Goal: Information Seeking & Learning: Learn about a topic

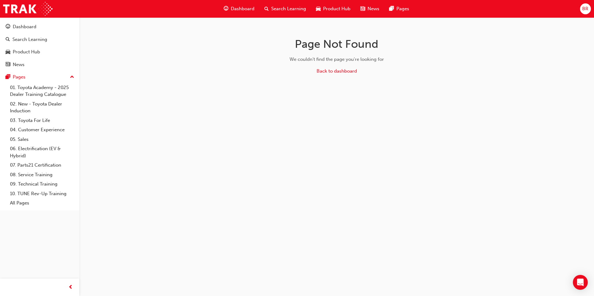
click at [240, 10] on span "Dashboard" at bounding box center [243, 8] width 24 height 7
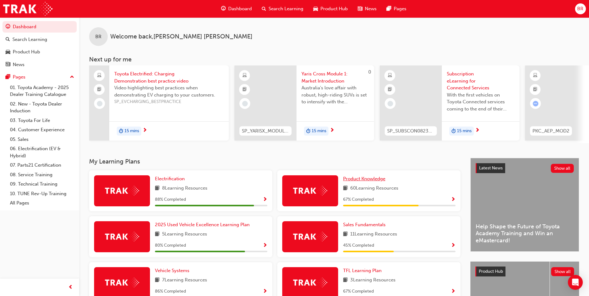
click at [361, 182] on span "Product Knowledge" at bounding box center [364, 179] width 42 height 6
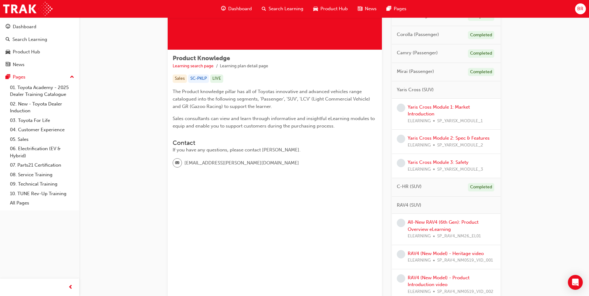
scroll to position [83, 0]
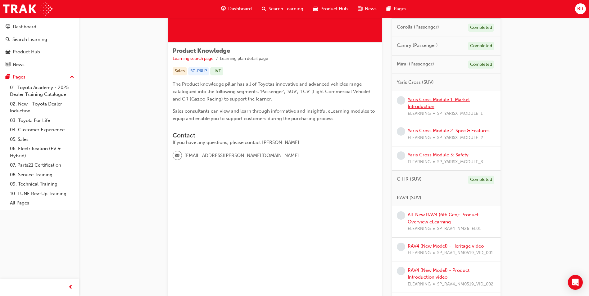
click at [425, 107] on link "Yaris Cross Module 1: Market Introduction" at bounding box center [439, 103] width 62 height 13
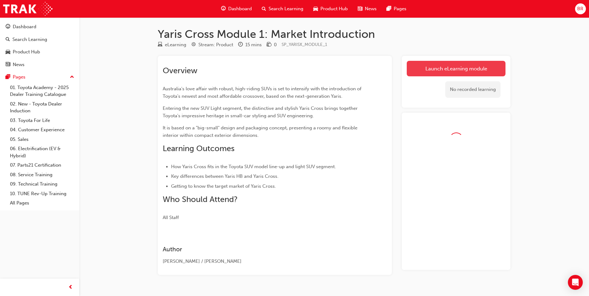
click at [426, 72] on link "Launch eLearning module" at bounding box center [456, 69] width 99 height 16
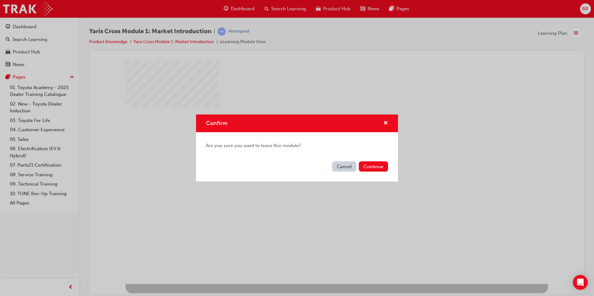
click at [348, 166] on button "Cancel" at bounding box center [344, 166] width 24 height 10
click at [375, 165] on button "Continue" at bounding box center [373, 166] width 29 height 10
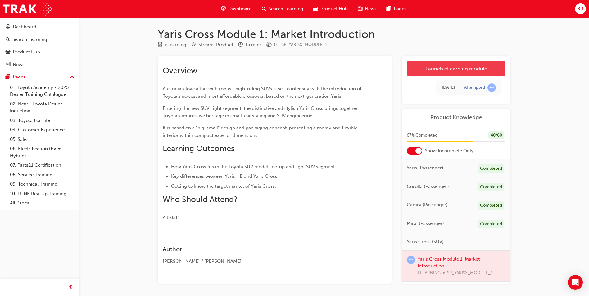
click at [434, 68] on link "Launch eLearning module" at bounding box center [456, 69] width 99 height 16
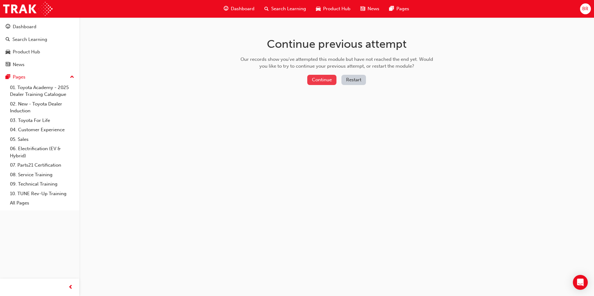
click at [324, 79] on button "Continue" at bounding box center [321, 80] width 29 height 10
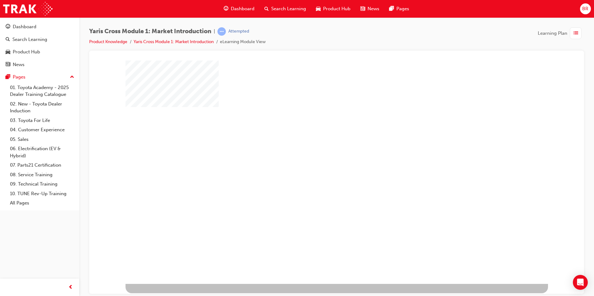
click at [319, 154] on div "play" at bounding box center [319, 154] width 0 height 0
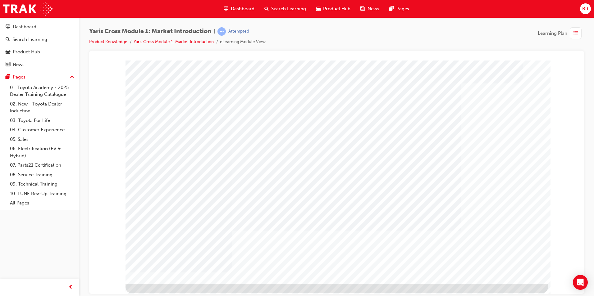
drag, startPoint x: 160, startPoint y: 108, endPoint x: 204, endPoint y: 104, distance: 43.7
click at [204, 104] on div at bounding box center [336, 172] width 422 height 224
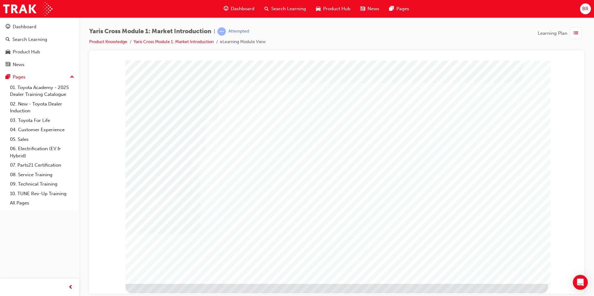
drag, startPoint x: 186, startPoint y: 134, endPoint x: 184, endPoint y: 137, distance: 3.8
drag, startPoint x: 151, startPoint y: 145, endPoint x: 178, endPoint y: 165, distance: 32.9
click at [178, 165] on div at bounding box center [336, 172] width 422 height 224
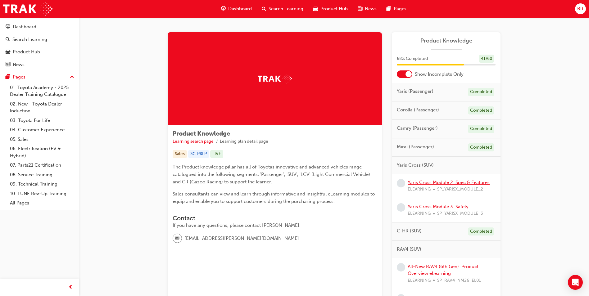
click at [441, 182] on link "Yaris Cross Module 2: Spec & Features" at bounding box center [449, 183] width 82 height 6
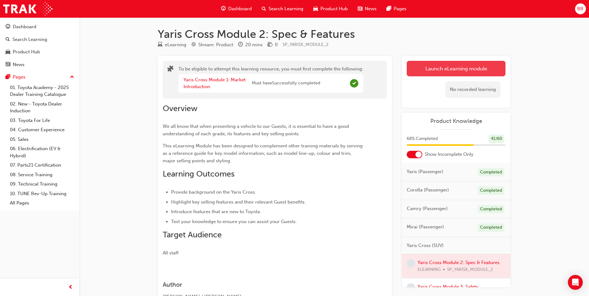
click at [437, 70] on button "Launch eLearning module" at bounding box center [456, 69] width 99 height 16
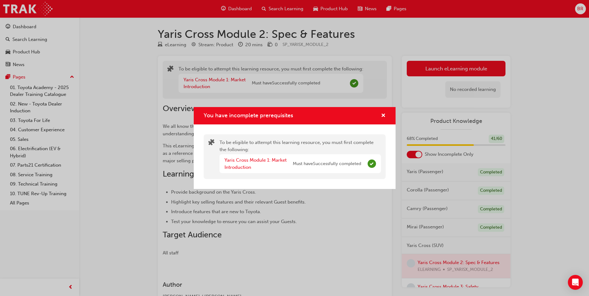
click at [380, 114] on div "You have incomplete prerequisites" at bounding box center [381, 116] width 10 height 8
click at [381, 116] on span "cross-icon" at bounding box center [383, 116] width 5 height 6
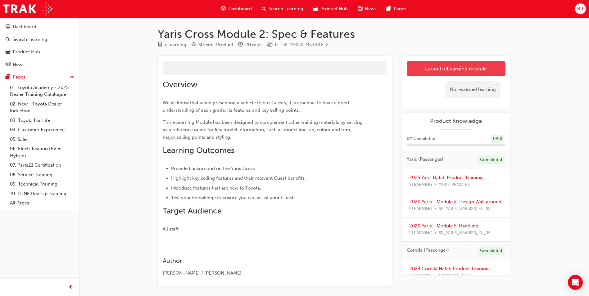
click at [439, 64] on link "Launch eLearning module" at bounding box center [456, 69] width 99 height 16
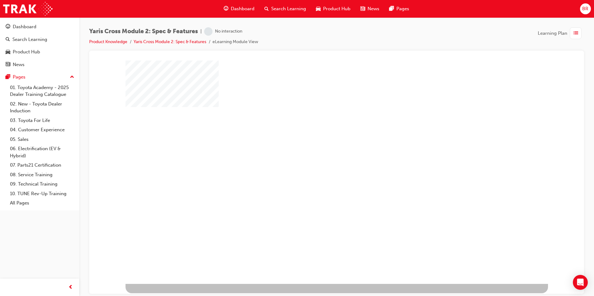
drag, startPoint x: 352, startPoint y: 155, endPoint x: 343, endPoint y: 165, distance: 13.8
click at [319, 154] on div "play" at bounding box center [319, 154] width 0 height 0
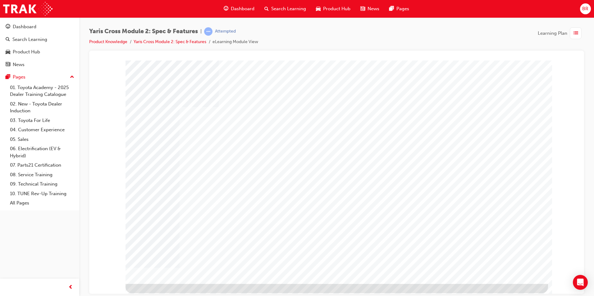
drag, startPoint x: 152, startPoint y: 228, endPoint x: 163, endPoint y: 229, distance: 11.2
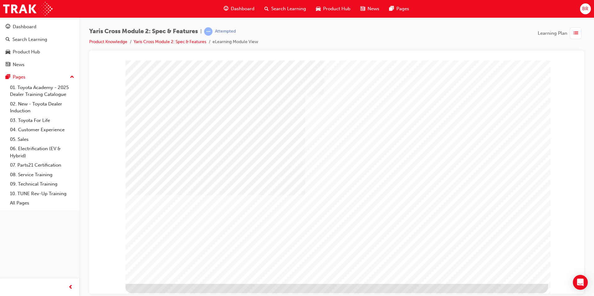
drag, startPoint x: 495, startPoint y: 270, endPoint x: 463, endPoint y: 267, distance: 32.8
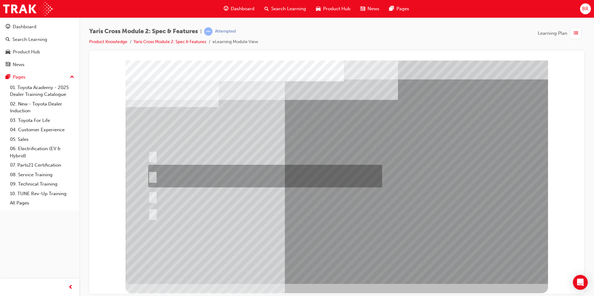
click at [218, 170] on div at bounding box center [264, 176] width 234 height 23
radio input "true"
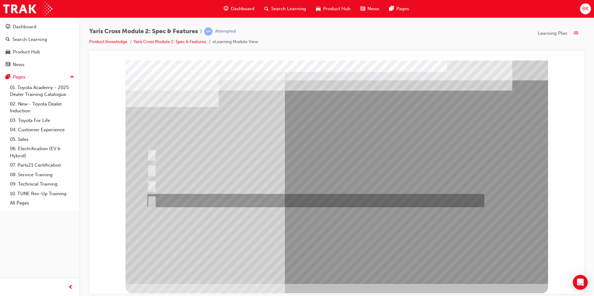
click at [196, 199] on div at bounding box center [314, 200] width 337 height 13
radio input "true"
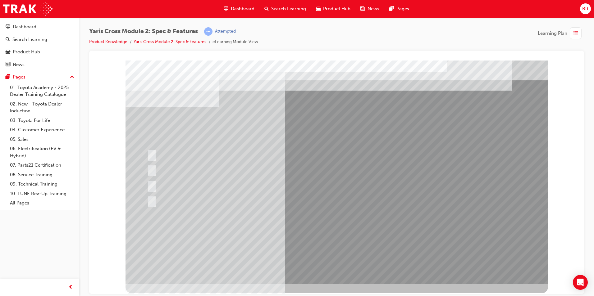
click at [284, 236] on div at bounding box center [336, 172] width 422 height 224
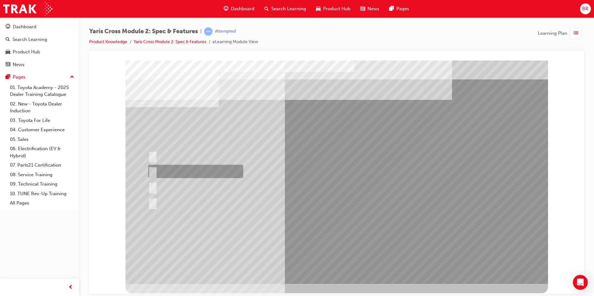
click at [183, 169] on div at bounding box center [194, 171] width 95 height 13
radio input "true"
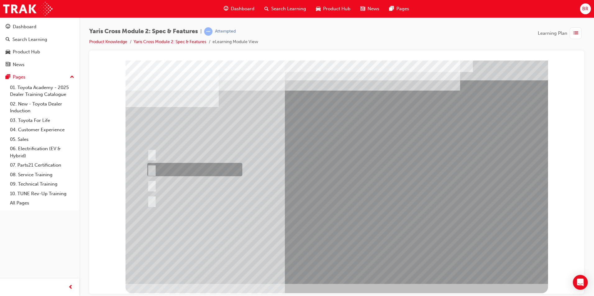
click at [220, 165] on div at bounding box center [193, 169] width 95 height 13
radio input "true"
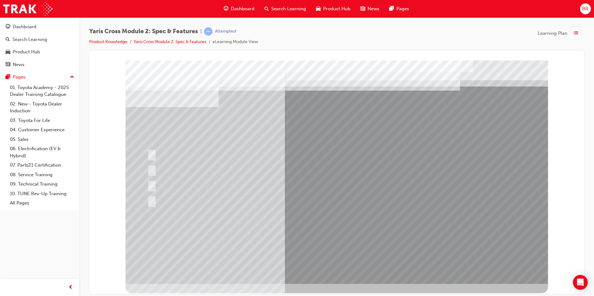
click at [306, 231] on div at bounding box center [336, 172] width 422 height 224
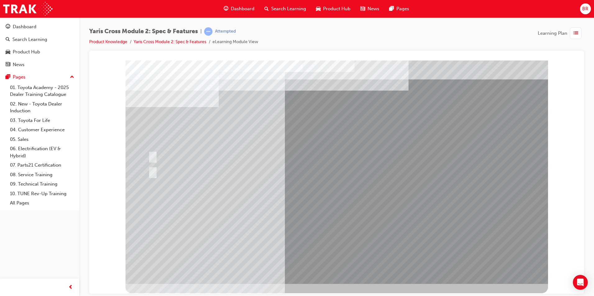
click at [179, 171] on div at bounding box center [269, 171] width 244 height 13
radio input "true"
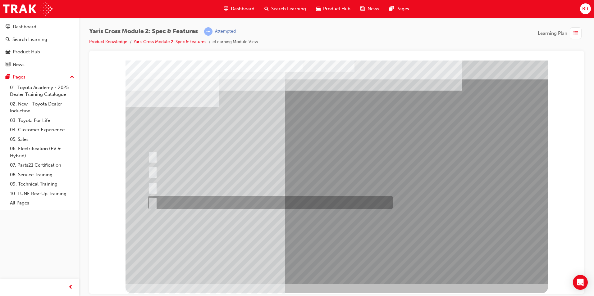
click at [207, 202] on div at bounding box center [269, 202] width 244 height 13
radio input "true"
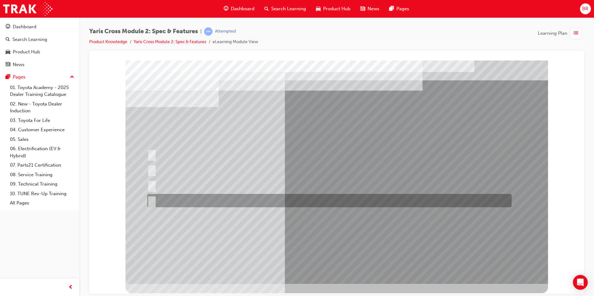
click at [211, 199] on div at bounding box center [328, 200] width 364 height 13
radio input "true"
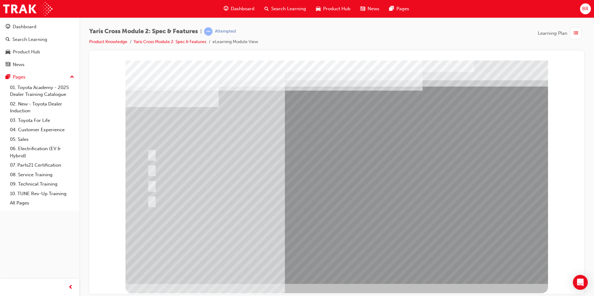
click at [329, 232] on div at bounding box center [336, 172] width 422 height 224
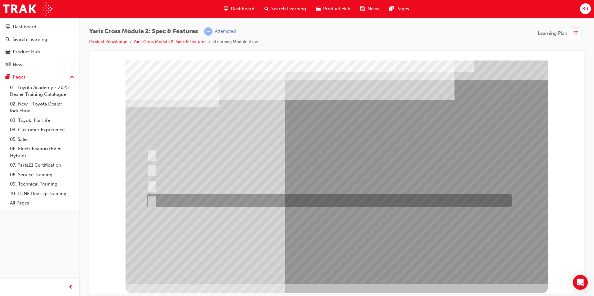
click at [235, 201] on div at bounding box center [328, 200] width 364 height 13
radio input "true"
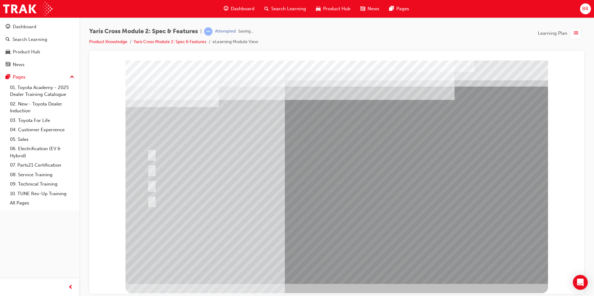
click at [329, 234] on div at bounding box center [336, 172] width 422 height 224
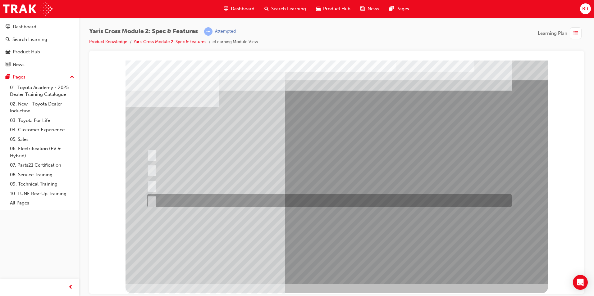
click at [258, 201] on div at bounding box center [328, 200] width 364 height 13
radio input "true"
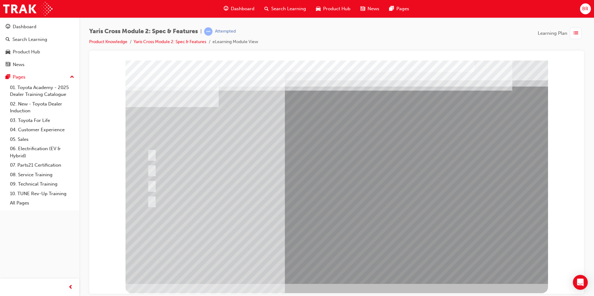
click at [319, 232] on div at bounding box center [336, 172] width 422 height 224
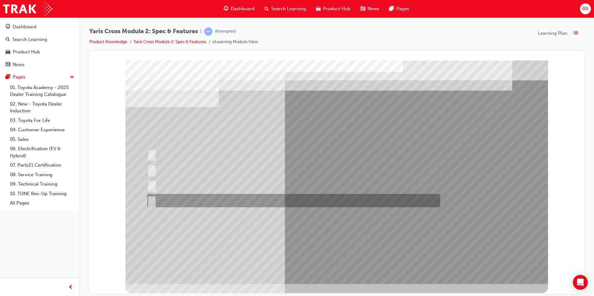
click at [253, 201] on div at bounding box center [292, 200] width 293 height 13
radio input "true"
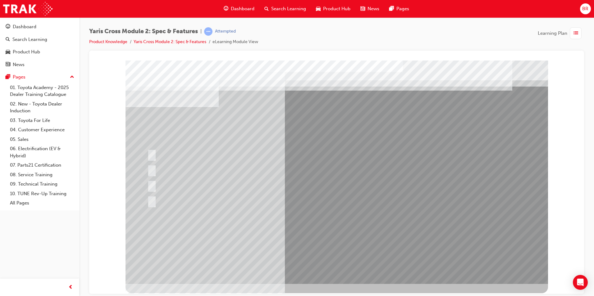
click at [320, 231] on div at bounding box center [336, 172] width 422 height 224
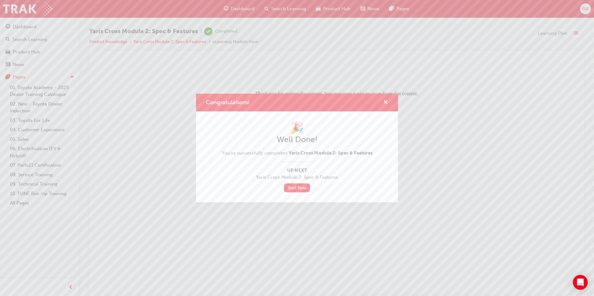
click at [389, 101] on div "Congratulations!" at bounding box center [297, 103] width 202 height 18
click at [387, 101] on span "cross-icon" at bounding box center [385, 103] width 5 height 6
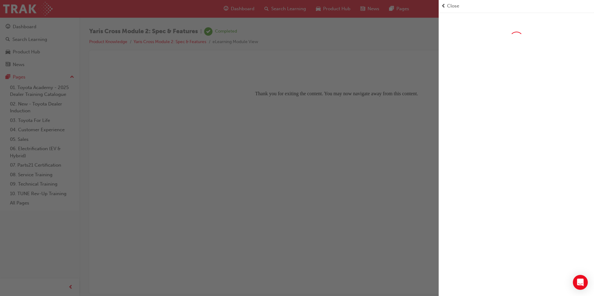
click at [110, 26] on div "button" at bounding box center [219, 148] width 438 height 296
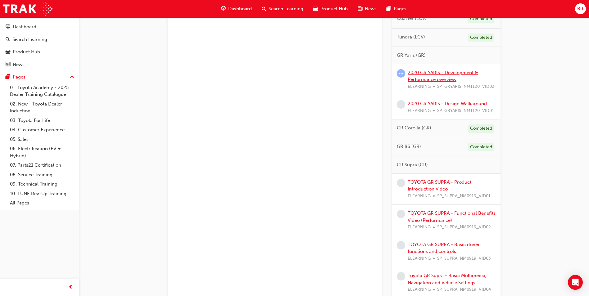
scroll to position [763, 0]
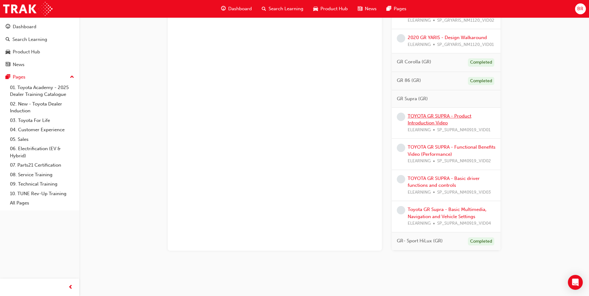
click at [432, 116] on link "TOYOTA GR SUPRA - Product Introduction Video" at bounding box center [440, 119] width 64 height 13
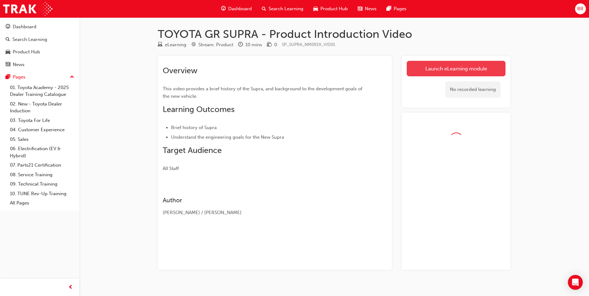
click at [450, 67] on link "Launch eLearning module" at bounding box center [456, 69] width 99 height 16
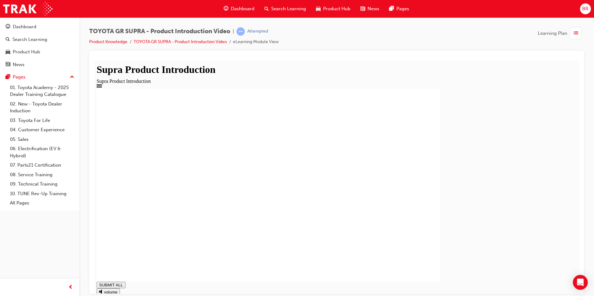
click at [249, 249] on rect at bounding box center [268, 185] width 343 height 193
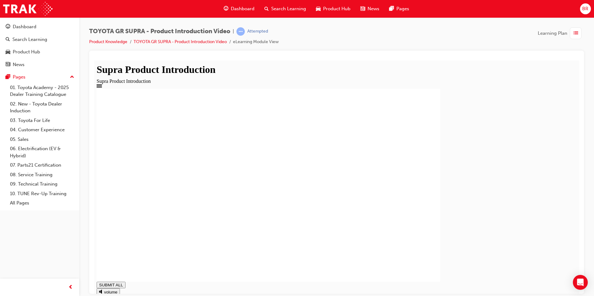
type input "1"
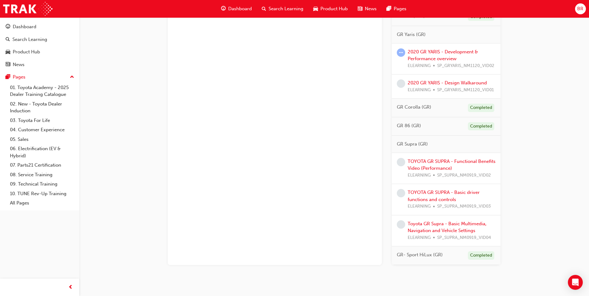
scroll to position [732, 0]
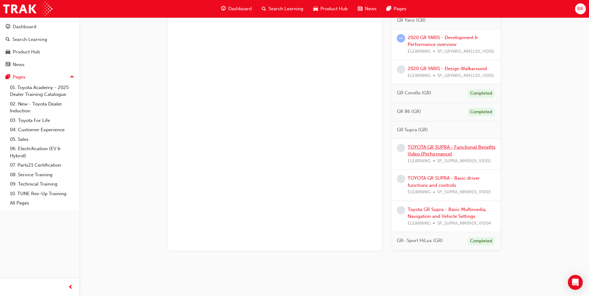
click at [435, 144] on link "TOYOTA GR SUPRA - Functional Benefits Video (Performance)" at bounding box center [452, 150] width 88 height 13
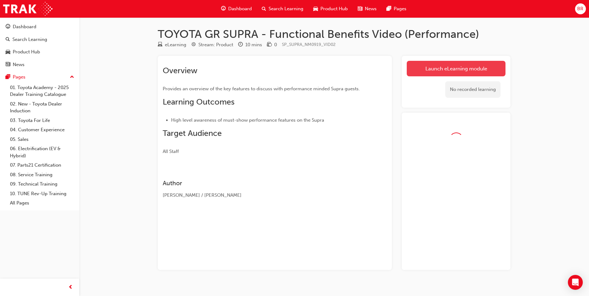
click at [457, 71] on link "Launch eLearning module" at bounding box center [456, 69] width 99 height 16
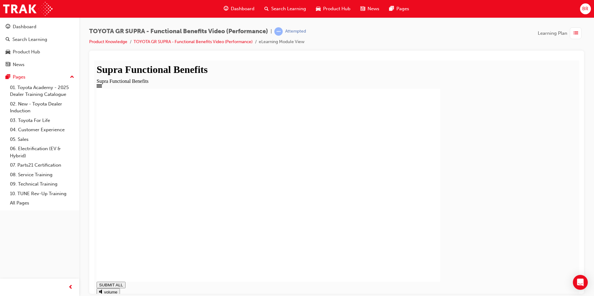
type input "0.726"
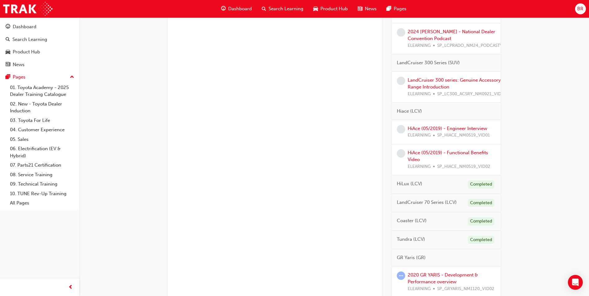
scroll to position [701, 0]
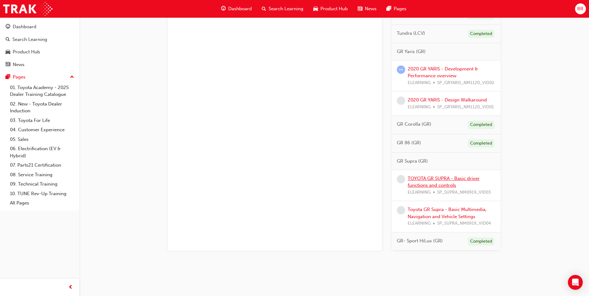
click at [443, 178] on link "TOYOTA GR SUPRA - Basic driver functions and controls" at bounding box center [444, 182] width 72 height 13
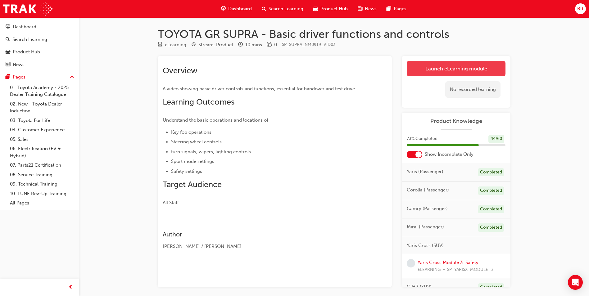
click at [447, 74] on link "Launch eLearning module" at bounding box center [456, 69] width 99 height 16
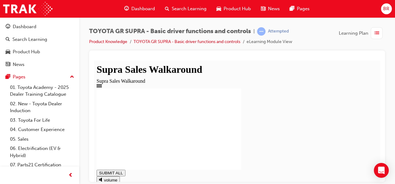
type input "1"
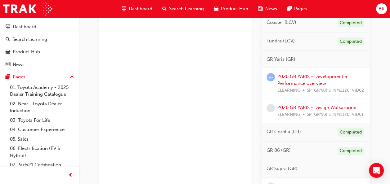
scroll to position [778, 0]
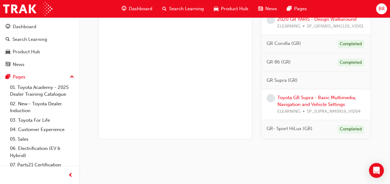
click at [312, 97] on div "Toyota GR Supra - Basic Multimedia, Navigation and Vehicle Settings ELEARNING S…" at bounding box center [322, 104] width 88 height 21
click at [303, 95] on link "Toyota GR Supra - Basic Multimedia, Navigation and Vehicle Settings" at bounding box center [317, 101] width 79 height 13
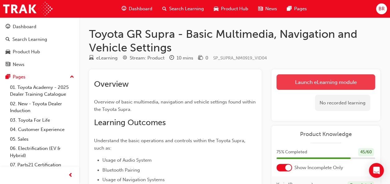
click at [333, 79] on link "Launch eLearning module" at bounding box center [326, 83] width 99 height 16
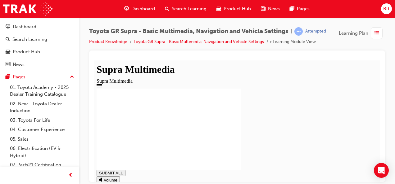
click at [84, 26] on div "Toyota GR Supra - Basic Multimedia, Navigation and Vehicle Settings | Attempted…" at bounding box center [237, 93] width 316 height 152
type input "0.818"
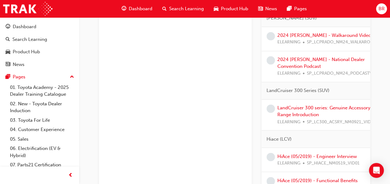
scroll to position [538, 0]
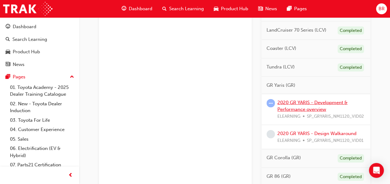
click at [293, 101] on link "2020 GR YARIS - Development & Performance overview" at bounding box center [313, 106] width 70 height 13
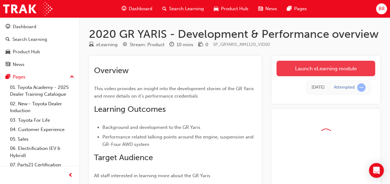
click at [301, 68] on link "Launch eLearning module" at bounding box center [326, 69] width 99 height 16
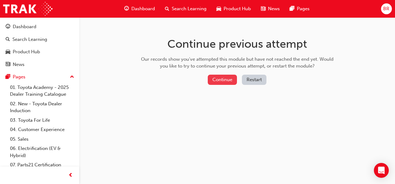
click at [230, 79] on button "Continue" at bounding box center [222, 80] width 29 height 10
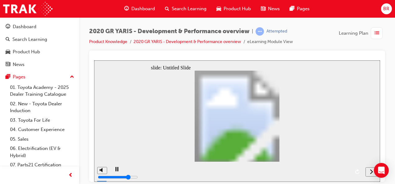
click at [369, 172] on div "next" at bounding box center [371, 172] width 7 height 7
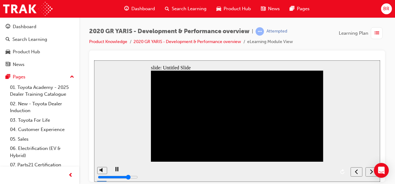
click at [370, 171] on icon "next" at bounding box center [371, 172] width 3 height 6
click at [143, 172] on div "playback controls" at bounding box center [229, 172] width 238 height 20
click at [355, 92] on div "slide: Untitled Slide Back to top" at bounding box center [237, 121] width 286 height 122
click at [372, 172] on icon "next" at bounding box center [371, 172] width 3 height 6
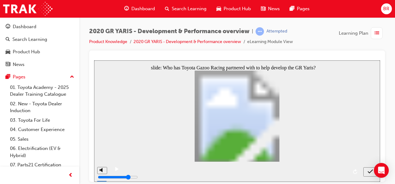
radio input "true"
click at [369, 170] on icon "submit" at bounding box center [370, 172] width 5 height 6
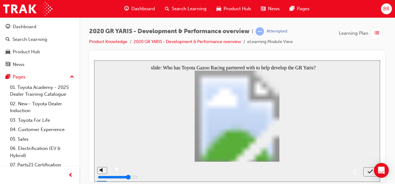
radio input "false"
radio input "true"
click at [371, 173] on icon "submit" at bounding box center [370, 172] width 5 height 6
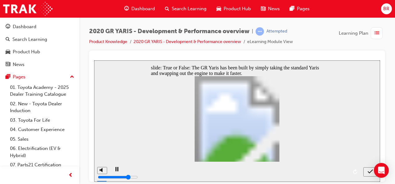
drag, startPoint x: 259, startPoint y: 133, endPoint x: 267, endPoint y: 142, distance: 12.1
radio input "true"
click at [367, 172] on div "submit" at bounding box center [370, 172] width 9 height 7
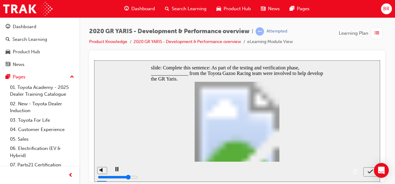
radio input "true"
click at [368, 172] on icon "submit" at bounding box center [370, 172] width 5 height 4
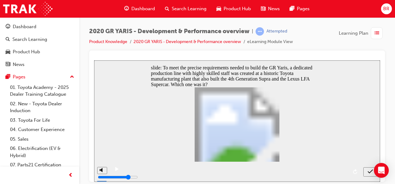
radio input "true"
click at [370, 170] on icon "submit" at bounding box center [370, 172] width 5 height 6
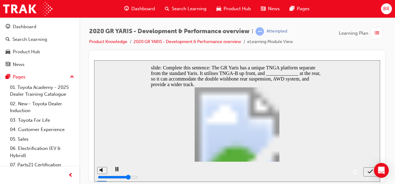
radio input "true"
click at [368, 174] on div "submit" at bounding box center [370, 172] width 9 height 7
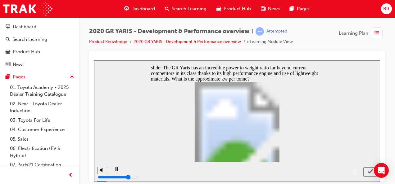
radio input "true"
click at [368, 172] on icon "submit" at bounding box center [370, 172] width 5 height 4
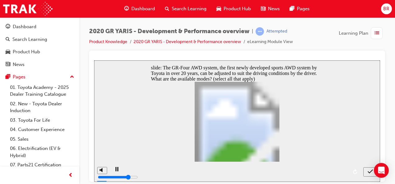
checkbox input "true"
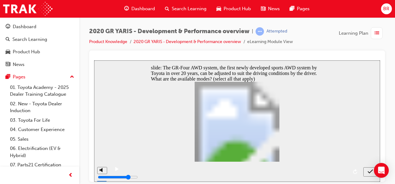
click at [368, 173] on icon "submit" at bounding box center [370, 172] width 5 height 6
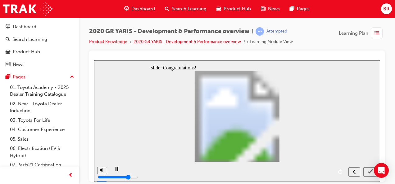
click at [369, 171] on icon "submit" at bounding box center [370, 172] width 5 height 6
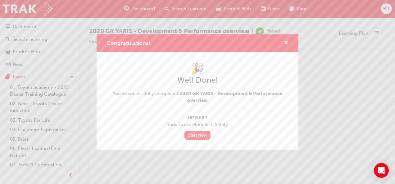
click at [286, 41] on span "cross-icon" at bounding box center [286, 44] width 5 height 6
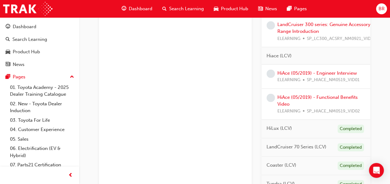
scroll to position [634, 0]
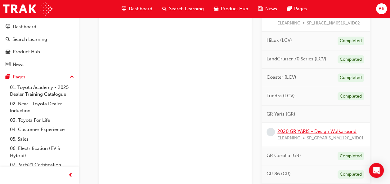
click at [309, 129] on link "2020 GR YARIS - Design Walkaround" at bounding box center [317, 132] width 79 height 6
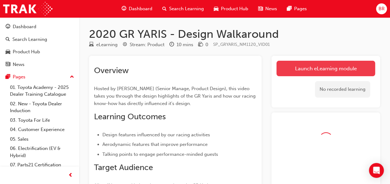
click at [288, 65] on link "Launch eLearning module" at bounding box center [326, 69] width 99 height 16
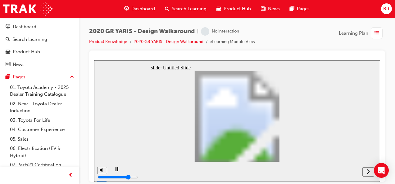
click at [367, 173] on icon "next" at bounding box center [368, 172] width 3 height 6
click at [368, 172] on icon "next" at bounding box center [368, 172] width 3 height 6
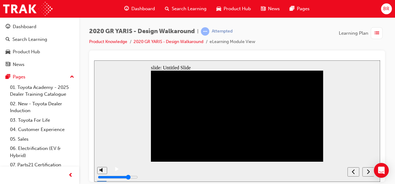
click at [366, 171] on div "next" at bounding box center [368, 172] width 7 height 7
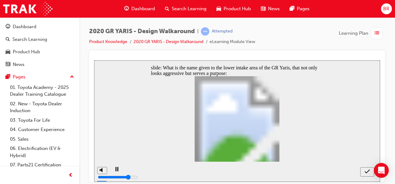
click at [225, 172] on div "playback controls" at bounding box center [234, 172] width 248 height 20
click at [368, 172] on icon "submit" at bounding box center [367, 172] width 5 height 4
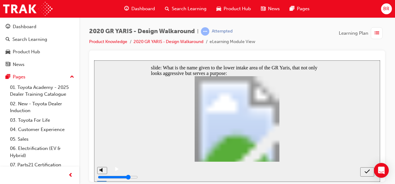
radio input "false"
radio input "true"
click at [366, 172] on icon "submit" at bounding box center [367, 172] width 5 height 6
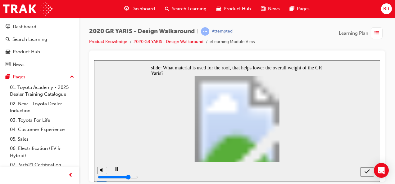
radio input "true"
click at [366, 171] on icon "submit" at bounding box center [367, 172] width 5 height 6
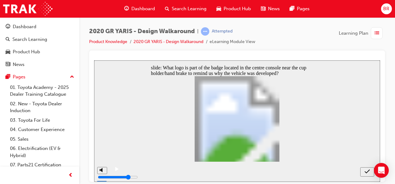
radio input "true"
click at [365, 173] on icon "submit" at bounding box center [367, 172] width 5 height 6
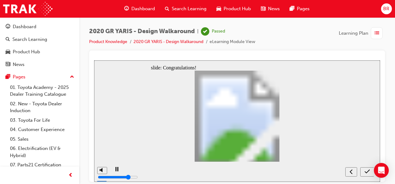
click at [367, 172] on icon "submit" at bounding box center [367, 172] width 5 height 4
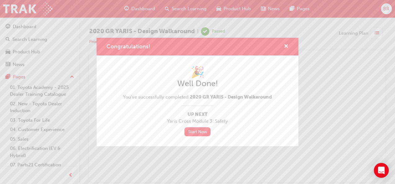
click at [283, 45] on div "Congratulations!" at bounding box center [284, 47] width 10 height 8
click at [287, 48] on span "cross-icon" at bounding box center [286, 47] width 5 height 6
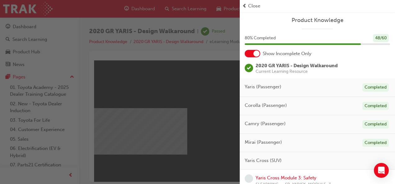
click at [168, 35] on div "button" at bounding box center [120, 92] width 240 height 184
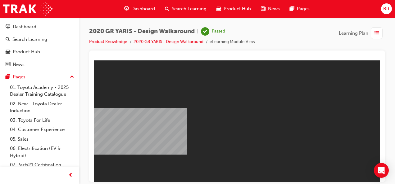
click at [151, 8] on span "Dashboard" at bounding box center [143, 8] width 24 height 7
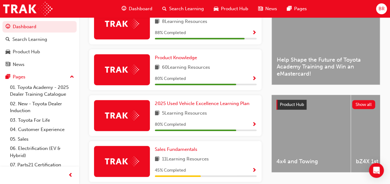
scroll to position [169, 0]
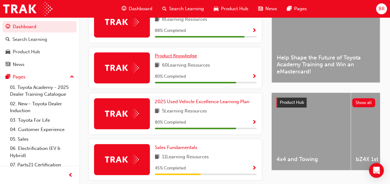
click at [189, 56] on span "Product Knowledge" at bounding box center [176, 56] width 42 height 6
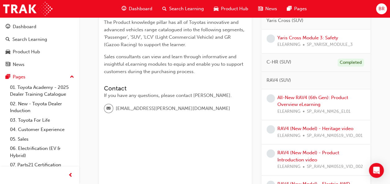
scroll to position [124, 0]
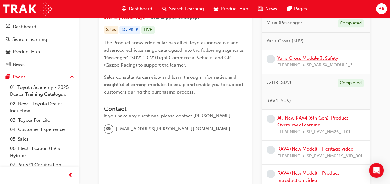
click at [291, 56] on link "Yaris Cross Module 3: Safety" at bounding box center [308, 59] width 61 height 6
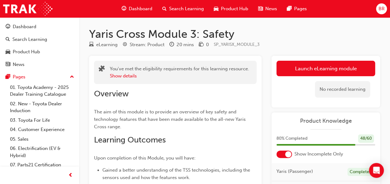
click at [291, 68] on link "Launch eLearning module" at bounding box center [326, 69] width 99 height 16
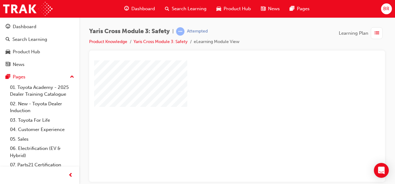
click at [199, 113] on div at bounding box center [305, 172] width 422 height 224
click at [219, 103] on div "play" at bounding box center [219, 103] width 0 height 0
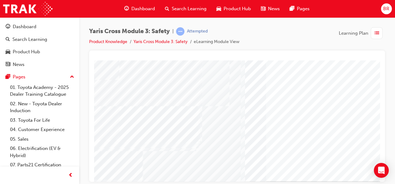
scroll to position [95, 0]
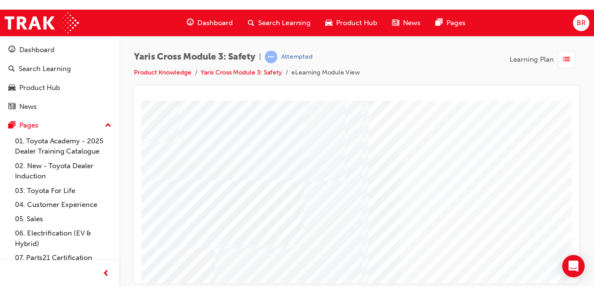
scroll to position [0, 0]
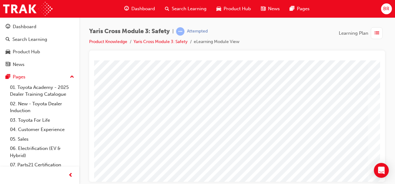
click at [254, 27] on div "Yaris Cross Module 3: Safety | Attempted Product Knowledge Yaris Cross Module 3…" at bounding box center [237, 38] width 296 height 23
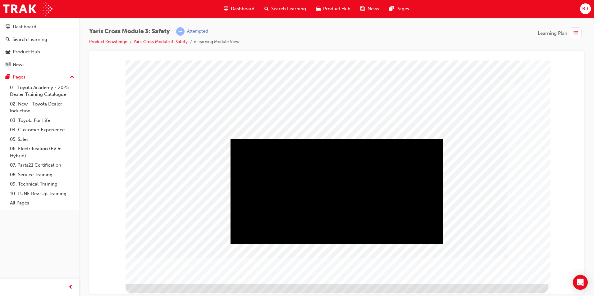
click at [346, 139] on div "Play" at bounding box center [336, 139] width 212 height 0
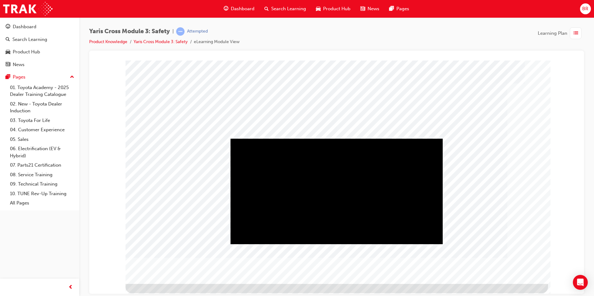
click at [341, 139] on div "Play" at bounding box center [336, 139] width 212 height 0
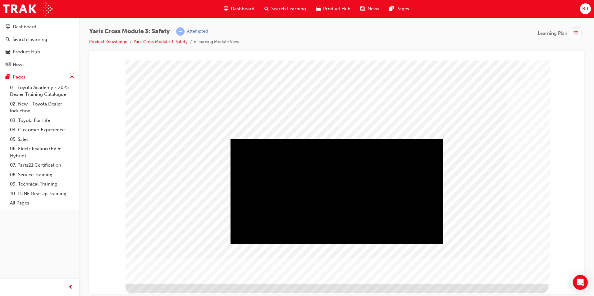
click at [330, 139] on div "Play" at bounding box center [336, 139] width 212 height 0
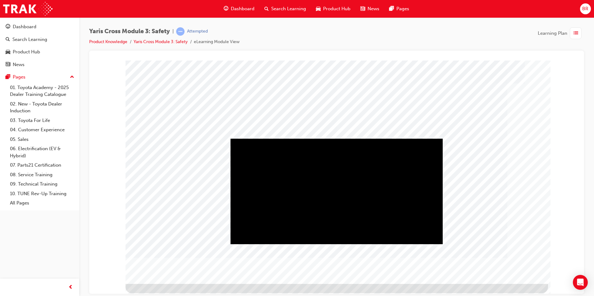
click at [341, 139] on div "Play" at bounding box center [336, 139] width 212 height 0
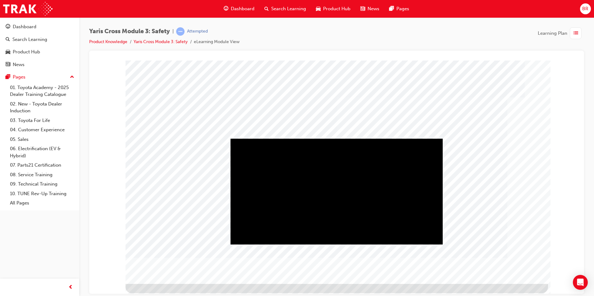
click at [360, 139] on div "Play" at bounding box center [336, 139] width 212 height 0
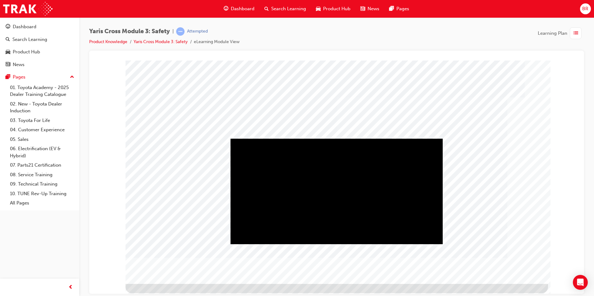
click at [359, 139] on div "Play" at bounding box center [336, 139] width 212 height 0
click at [343, 139] on div "Video" at bounding box center [288, 139] width 116 height 0
click at [347, 139] on div "Video" at bounding box center [288, 139] width 116 height 0
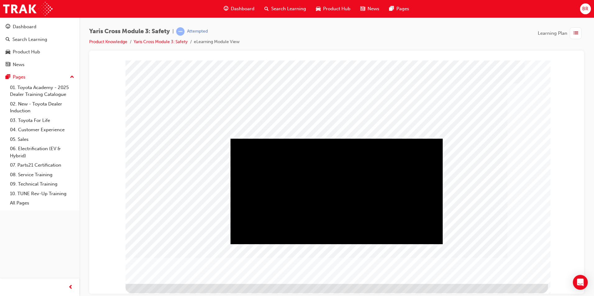
click at [370, 139] on div "Play" at bounding box center [336, 139] width 212 height 0
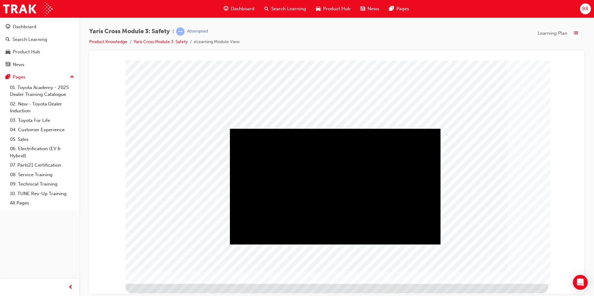
click at [348, 129] on div "Play" at bounding box center [335, 129] width 211 height 0
drag, startPoint x: 289, startPoint y: 238, endPoint x: 304, endPoint y: 238, distance: 15.2
click at [289, 129] on div "Video" at bounding box center [287, 129] width 115 height 0
drag, startPoint x: 304, startPoint y: 238, endPoint x: 387, endPoint y: 239, distance: 83.2
click at [387, 129] on div "Video" at bounding box center [335, 129] width 211 height 0
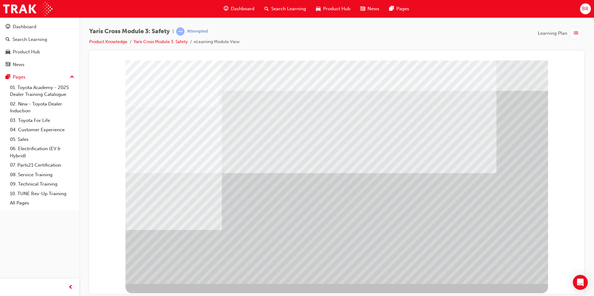
click at [507, 263] on div at bounding box center [336, 172] width 422 height 224
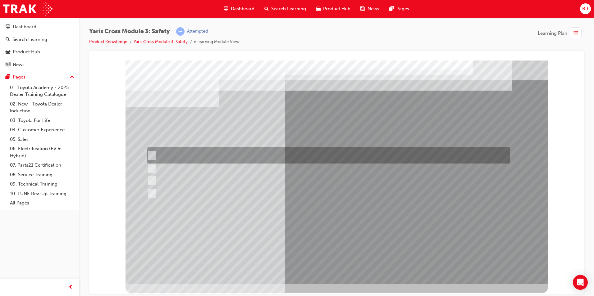
click at [229, 155] on div at bounding box center [327, 155] width 363 height 16
checkbox input "true"
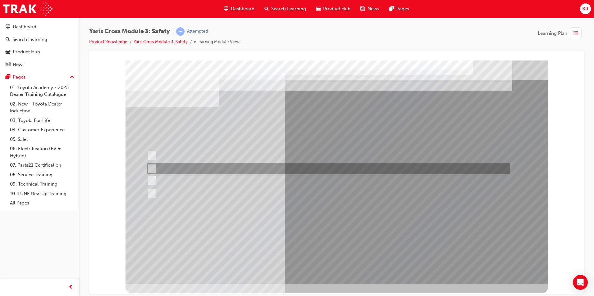
click at [229, 166] on div at bounding box center [327, 168] width 363 height 11
click at [233, 174] on div at bounding box center [327, 168] width 363 height 11
checkbox input "false"
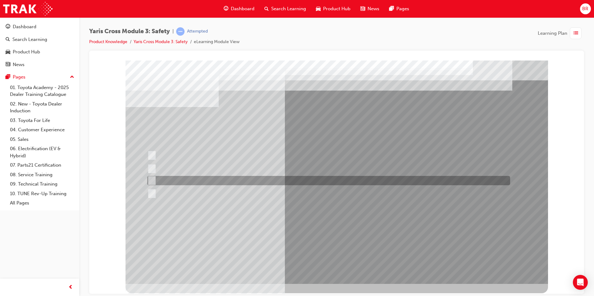
click at [236, 180] on div at bounding box center [327, 180] width 363 height 9
checkbox input "true"
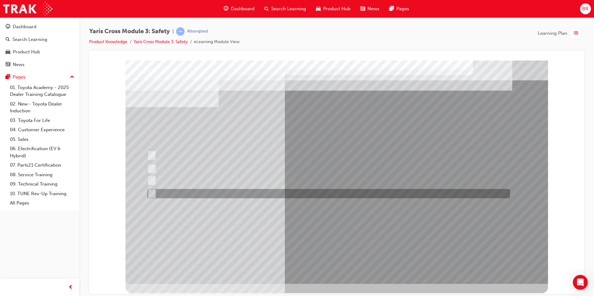
click at [238, 193] on div at bounding box center [327, 193] width 363 height 9
checkbox input "true"
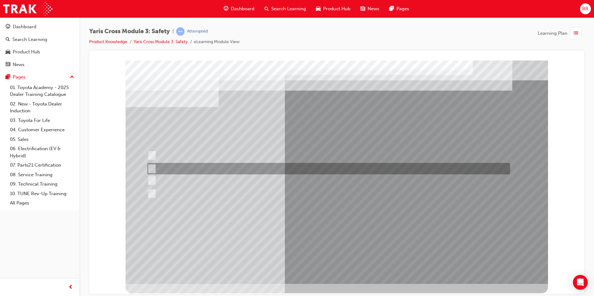
click at [235, 169] on div at bounding box center [327, 168] width 363 height 11
checkbox input "true"
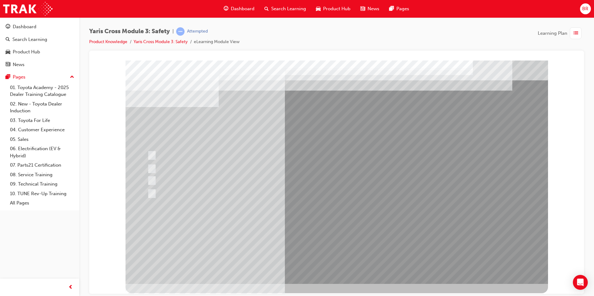
click at [326, 235] on div at bounding box center [336, 172] width 422 height 224
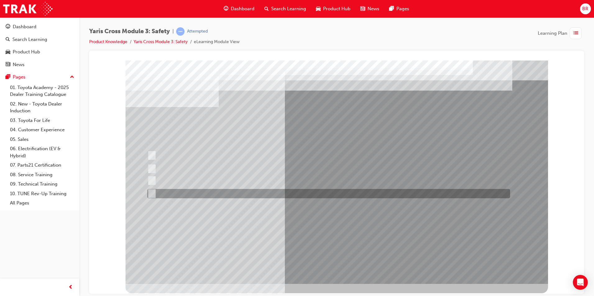
click at [294, 190] on div at bounding box center [327, 193] width 363 height 9
radio input "true"
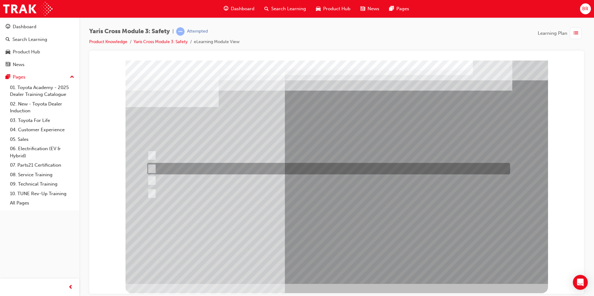
click at [293, 169] on div at bounding box center [327, 168] width 363 height 11
click at [284, 171] on div at bounding box center [327, 168] width 363 height 11
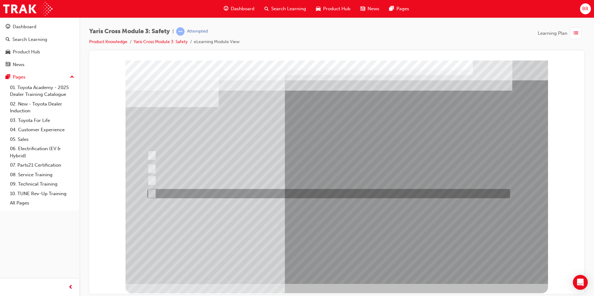
click at [296, 198] on div at bounding box center [327, 193] width 363 height 9
radio input "false"
radio input "true"
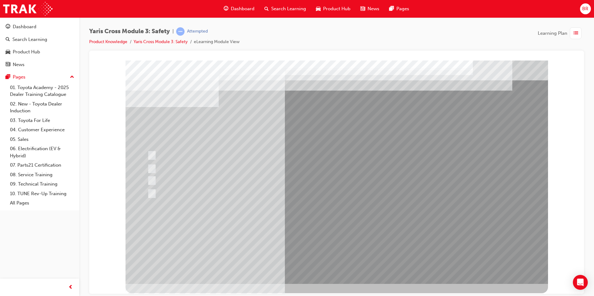
click at [326, 230] on div at bounding box center [336, 172] width 422 height 224
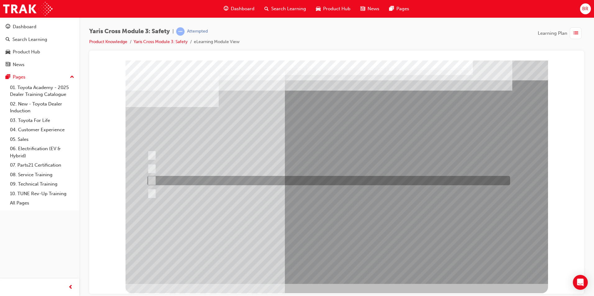
click at [224, 181] on div at bounding box center [327, 180] width 363 height 9
radio input "true"
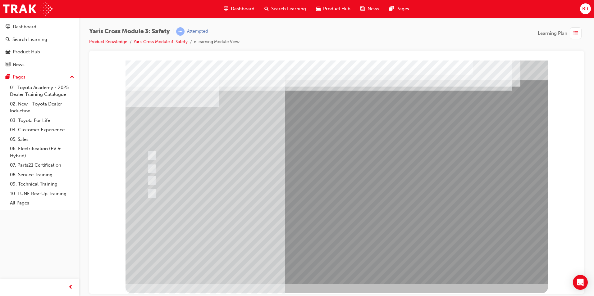
click at [329, 229] on div at bounding box center [336, 172] width 422 height 224
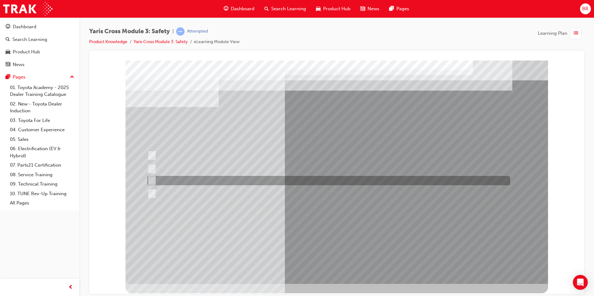
click at [299, 182] on div at bounding box center [327, 180] width 363 height 9
radio input "true"
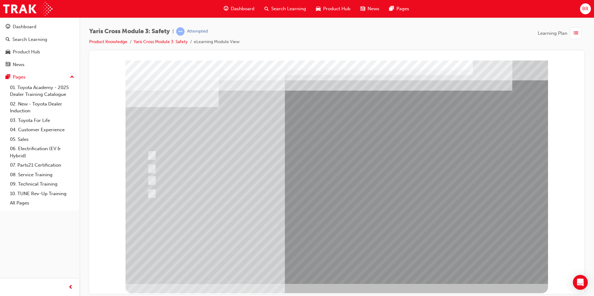
click at [312, 229] on div at bounding box center [336, 172] width 422 height 224
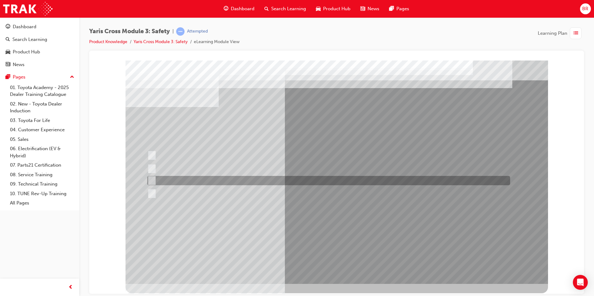
click at [169, 184] on div at bounding box center [327, 180] width 363 height 9
radio input "true"
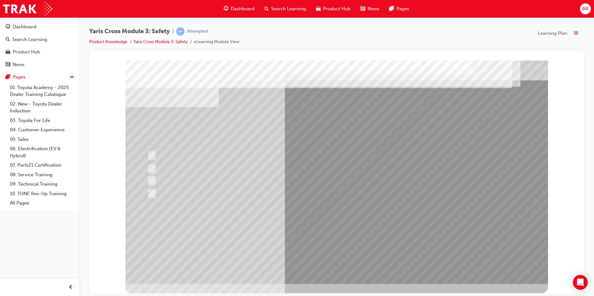
click at [315, 237] on div at bounding box center [336, 172] width 422 height 224
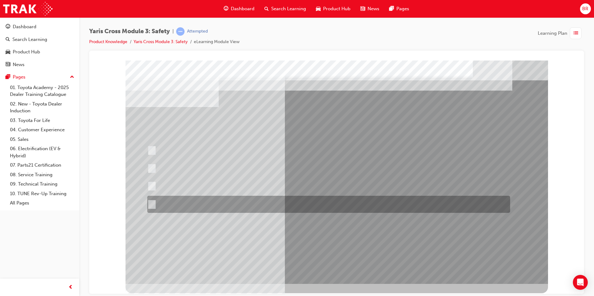
click at [242, 205] on div at bounding box center [327, 204] width 363 height 17
radio input "true"
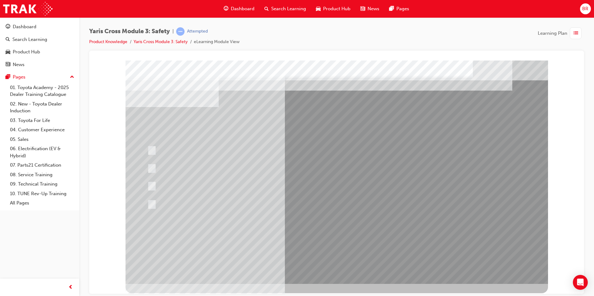
click at [322, 235] on div at bounding box center [336, 172] width 422 height 224
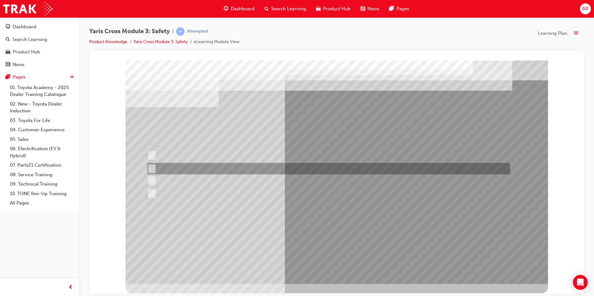
click at [316, 171] on div at bounding box center [327, 168] width 363 height 11
radio input "true"
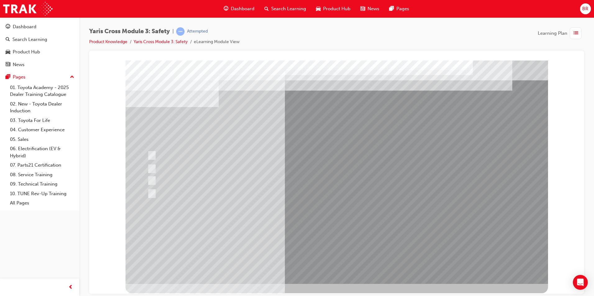
click at [320, 229] on div at bounding box center [336, 172] width 422 height 224
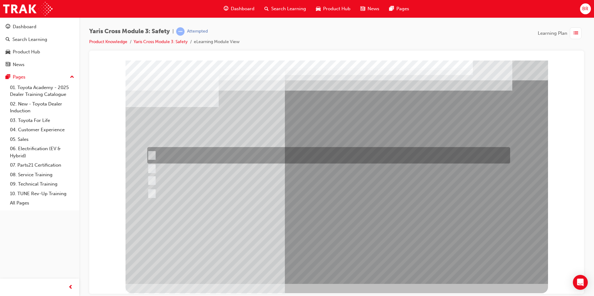
click at [311, 153] on div at bounding box center [327, 155] width 363 height 16
checkbox input "true"
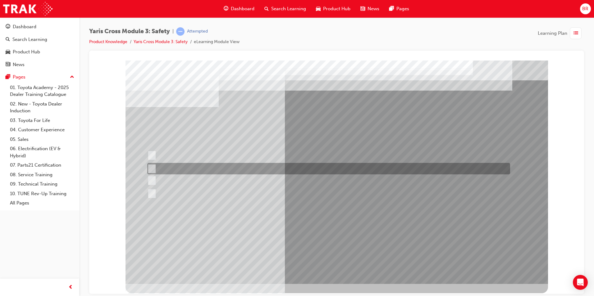
click at [313, 167] on div at bounding box center [327, 168] width 363 height 11
click at [315, 170] on div at bounding box center [327, 168] width 363 height 11
checkbox input "false"
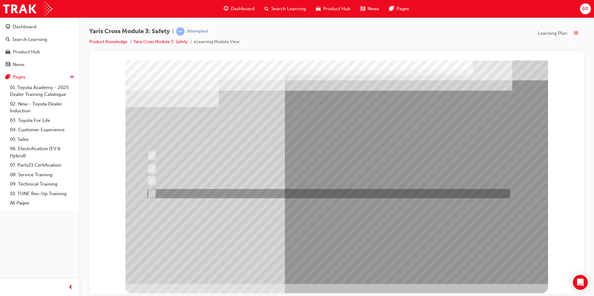
click at [312, 189] on div at bounding box center [327, 193] width 363 height 9
checkbox input "true"
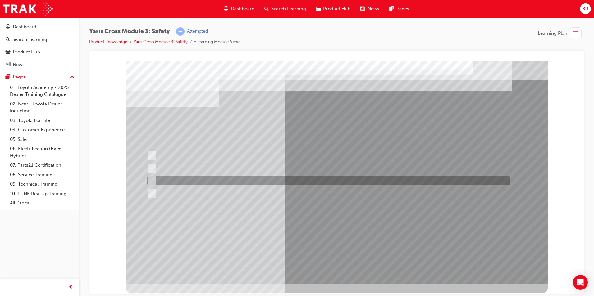
click at [316, 180] on div at bounding box center [327, 180] width 363 height 9
checkbox input "true"
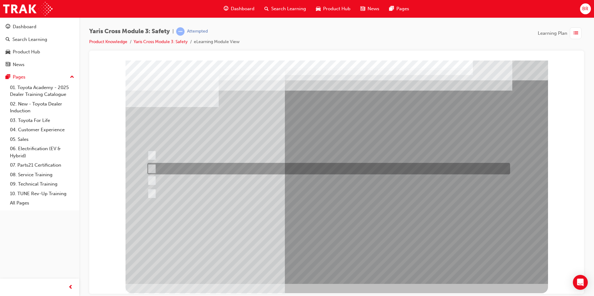
click at [316, 170] on div at bounding box center [327, 168] width 363 height 11
checkbox input "true"
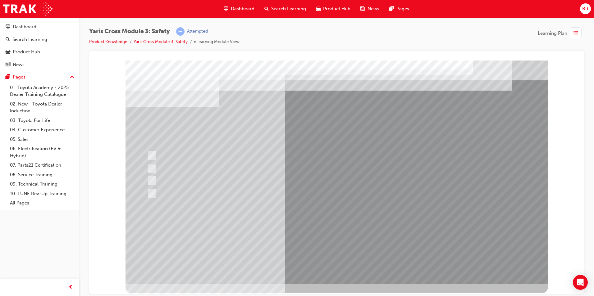
click at [317, 228] on div at bounding box center [336, 172] width 422 height 224
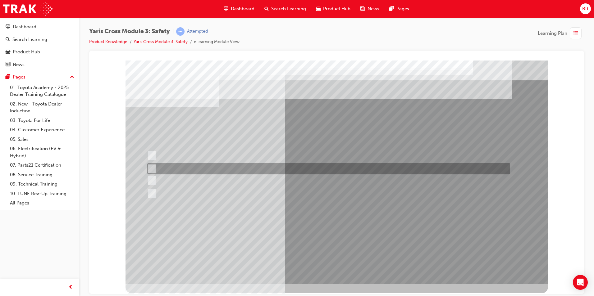
click at [154, 163] on div at bounding box center [327, 168] width 363 height 11
radio input "true"
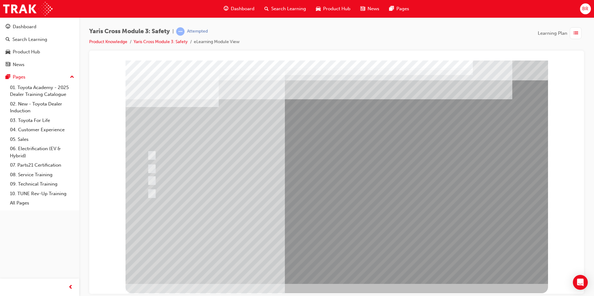
click at [295, 235] on div at bounding box center [336, 172] width 422 height 224
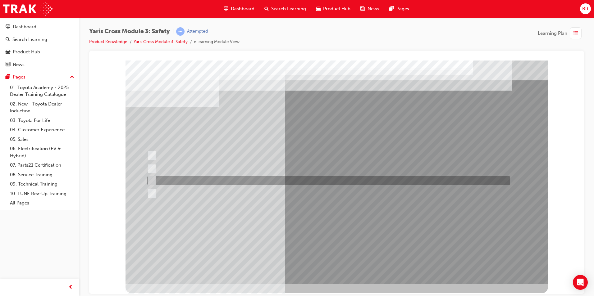
click at [219, 181] on div at bounding box center [327, 180] width 363 height 9
radio input "true"
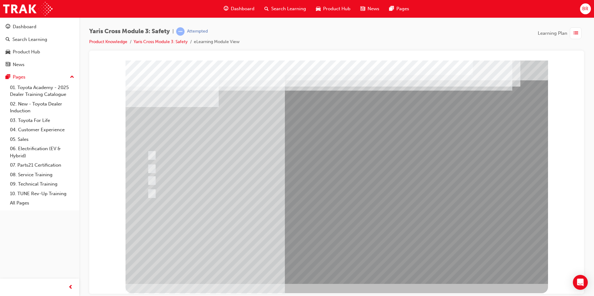
click at [307, 231] on div at bounding box center [336, 172] width 422 height 224
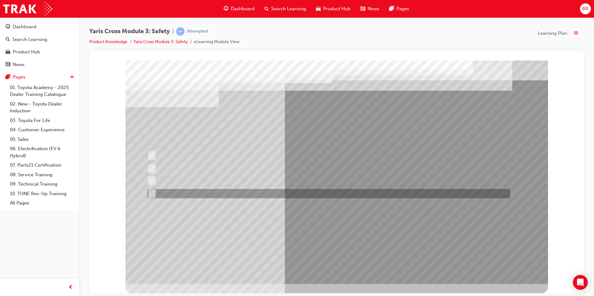
click at [275, 189] on div at bounding box center [327, 193] width 363 height 9
checkbox input "true"
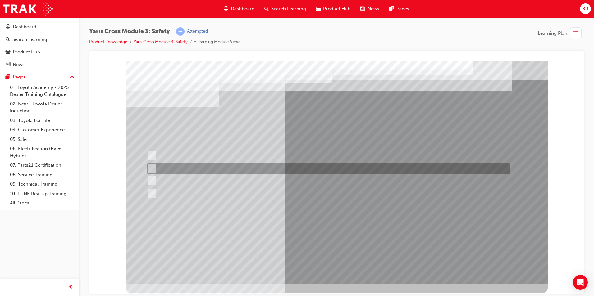
click at [276, 171] on div at bounding box center [327, 168] width 363 height 11
checkbox input "true"
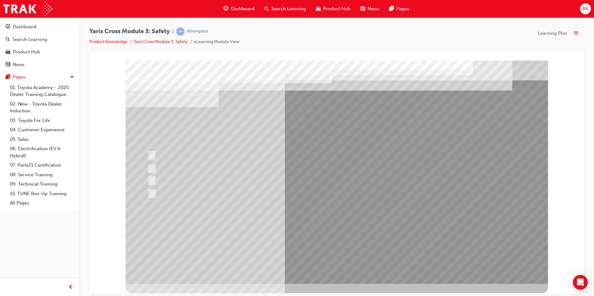
click at [337, 234] on div at bounding box center [336, 172] width 422 height 224
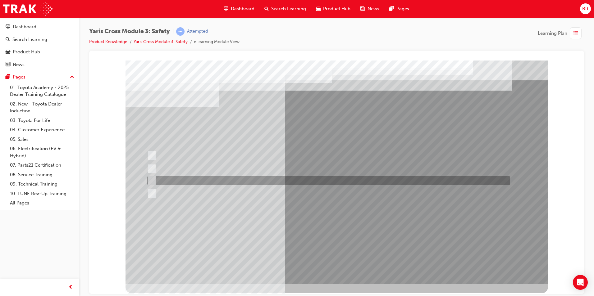
click at [265, 179] on div at bounding box center [327, 180] width 363 height 9
radio input "true"
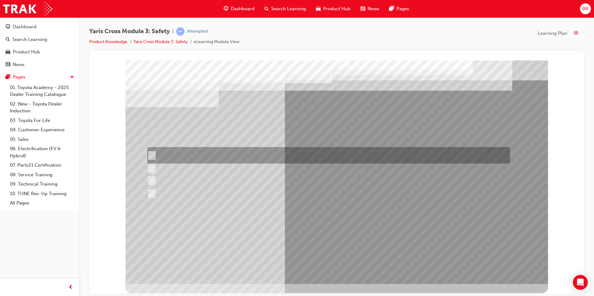
click at [268, 155] on div at bounding box center [327, 155] width 363 height 16
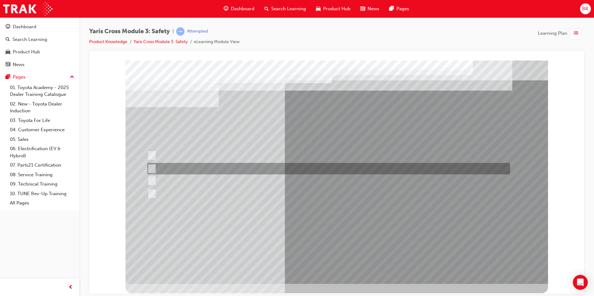
click at [270, 177] on div at bounding box center [327, 180] width 363 height 9
radio input "false"
radio input "true"
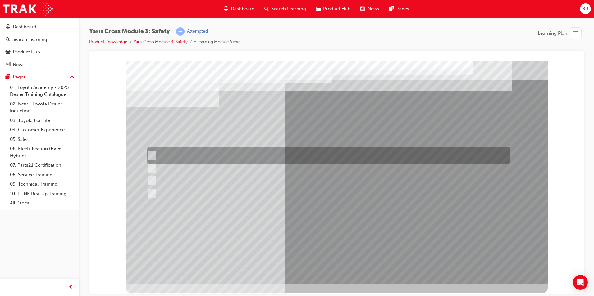
click at [311, 161] on div at bounding box center [327, 155] width 363 height 16
radio input "true"
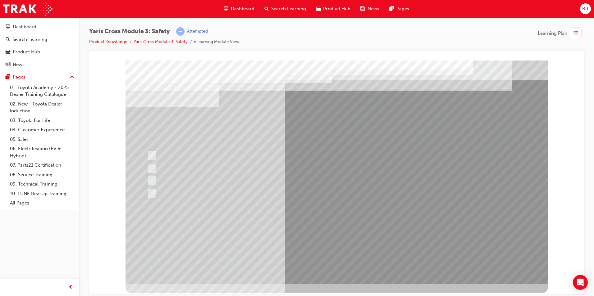
click at [329, 230] on div at bounding box center [336, 172] width 422 height 224
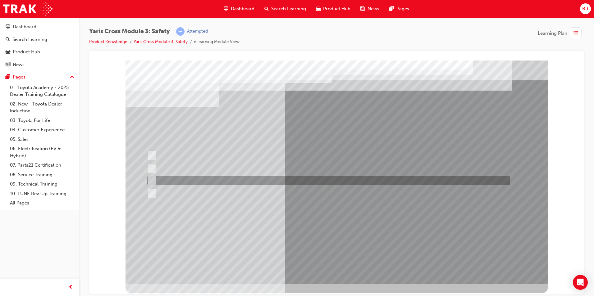
click at [178, 180] on div at bounding box center [327, 180] width 363 height 9
radio input "true"
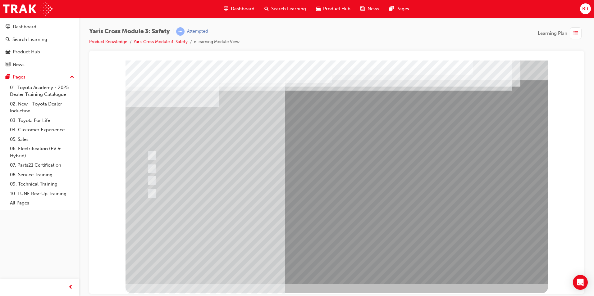
click at [312, 238] on div at bounding box center [336, 172] width 422 height 224
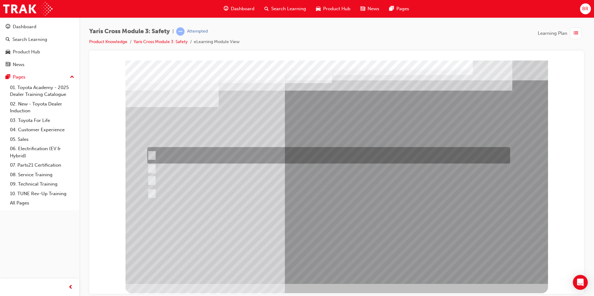
click at [261, 158] on div at bounding box center [327, 155] width 363 height 16
radio input "true"
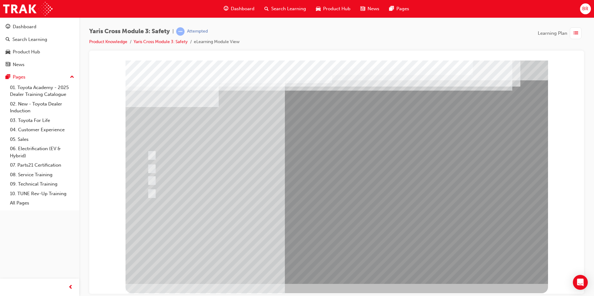
click at [324, 234] on div at bounding box center [336, 172] width 422 height 224
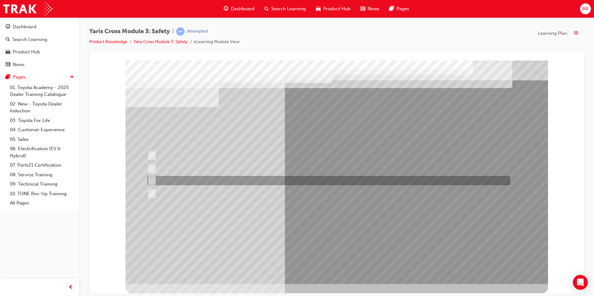
click at [200, 178] on div at bounding box center [327, 180] width 363 height 9
radio input "true"
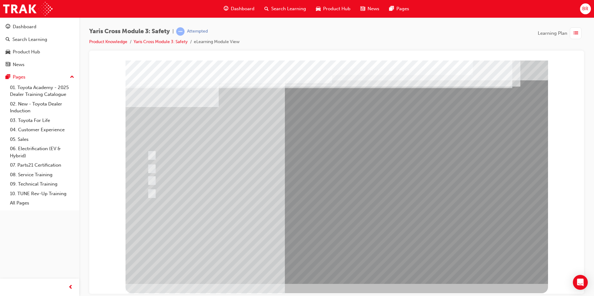
click at [313, 235] on div at bounding box center [336, 172] width 422 height 224
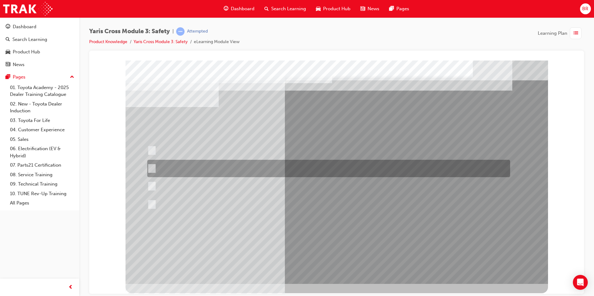
drag, startPoint x: 306, startPoint y: 171, endPoint x: 305, endPoint y: 175, distance: 3.7
click at [306, 171] on div at bounding box center [327, 168] width 363 height 17
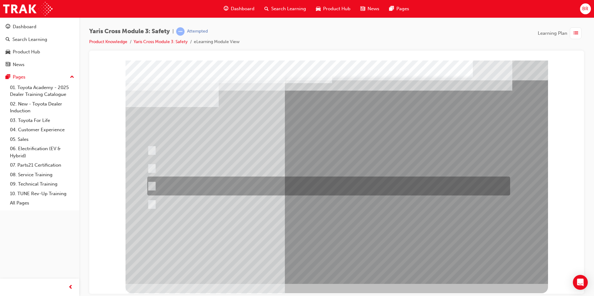
click at [274, 188] on div at bounding box center [327, 186] width 363 height 19
radio input "false"
radio input "true"
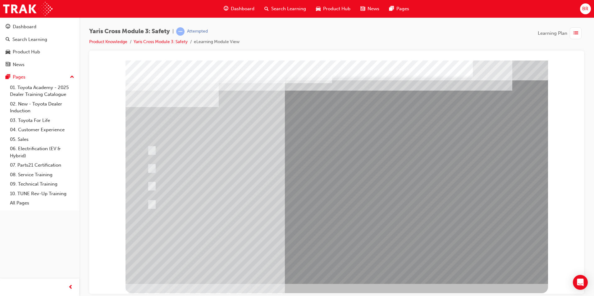
click at [322, 231] on div at bounding box center [336, 172] width 422 height 224
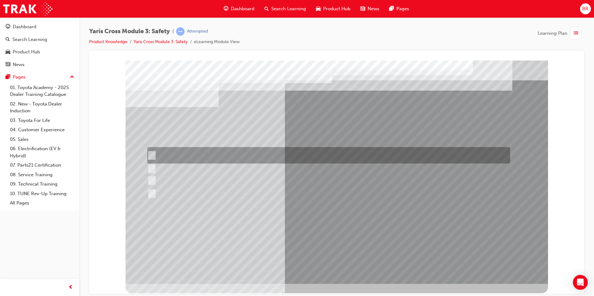
click at [272, 155] on div at bounding box center [327, 155] width 363 height 16
radio input "true"
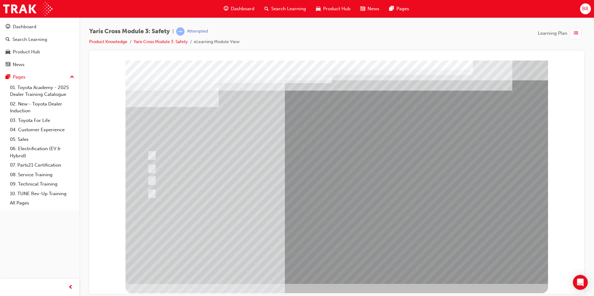
click at [329, 229] on div at bounding box center [336, 172] width 422 height 224
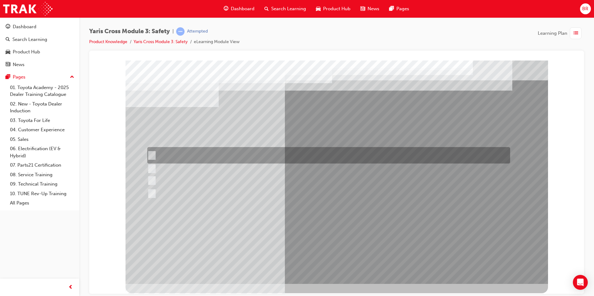
click at [231, 153] on div at bounding box center [327, 155] width 363 height 16
checkbox input "true"
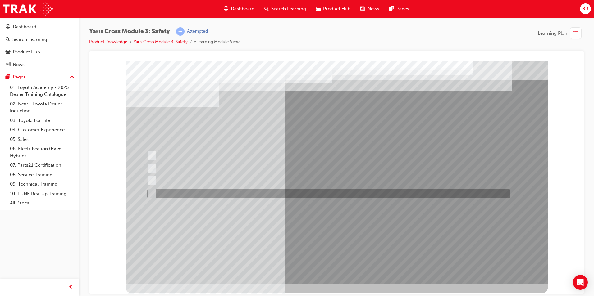
click at [259, 197] on div at bounding box center [327, 193] width 363 height 9
checkbox input "true"
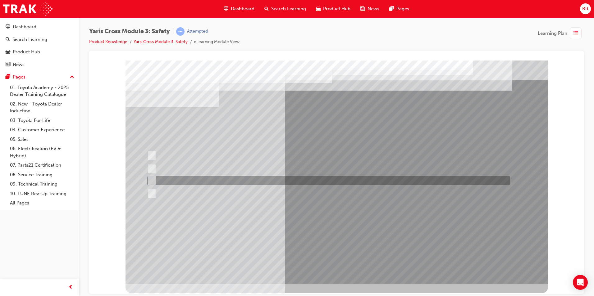
click at [263, 184] on div at bounding box center [327, 180] width 363 height 9
checkbox input "true"
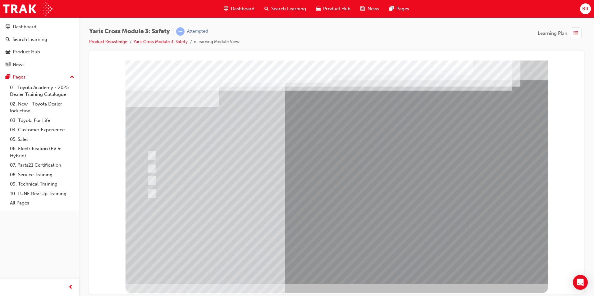
click at [329, 236] on div at bounding box center [336, 172] width 422 height 224
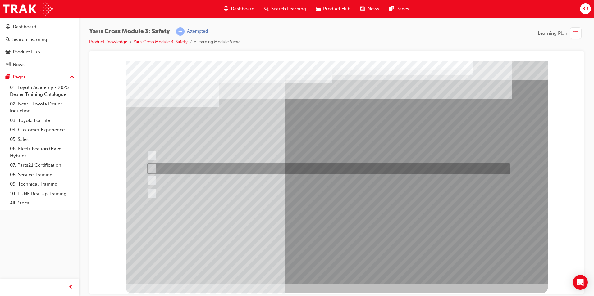
click at [187, 166] on div at bounding box center [327, 168] width 363 height 11
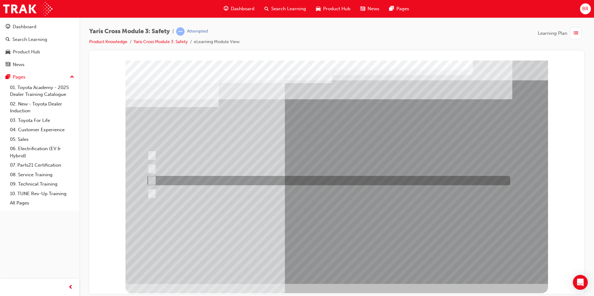
click at [170, 182] on div at bounding box center [327, 180] width 363 height 9
radio input "false"
radio input "true"
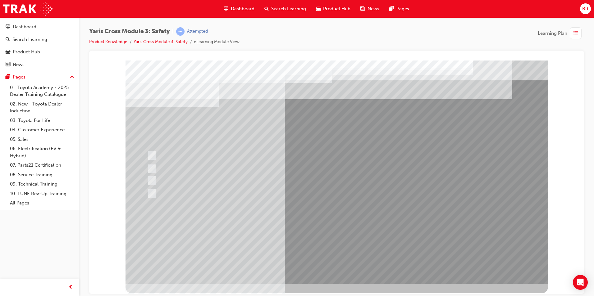
click at [310, 234] on div at bounding box center [336, 172] width 422 height 224
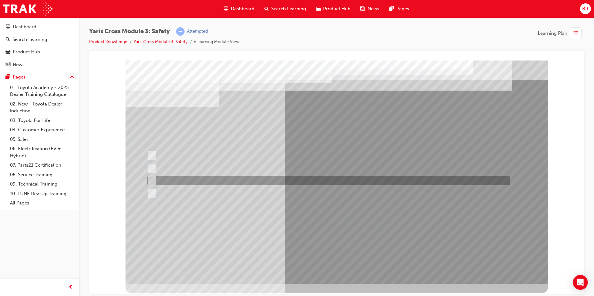
click at [205, 181] on div at bounding box center [327, 180] width 363 height 9
radio input "true"
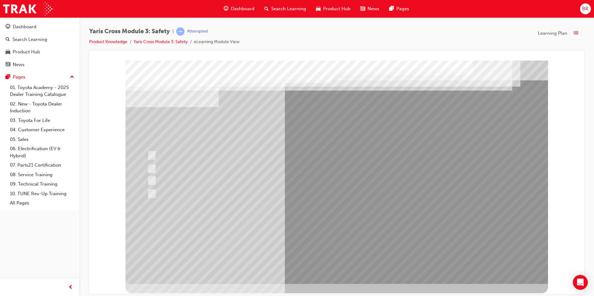
click at [324, 236] on div at bounding box center [336, 172] width 422 height 224
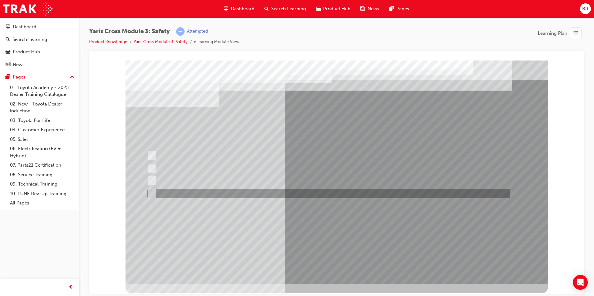
click at [253, 191] on div at bounding box center [327, 193] width 363 height 9
checkbox input "true"
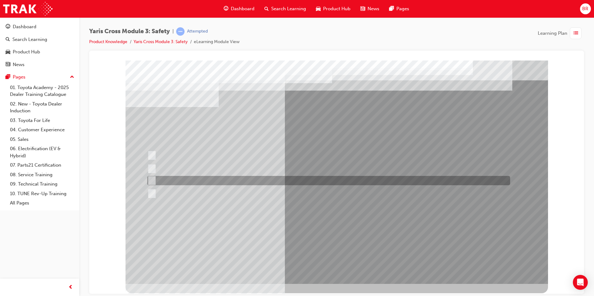
click at [253, 181] on div at bounding box center [327, 180] width 363 height 9
checkbox input "true"
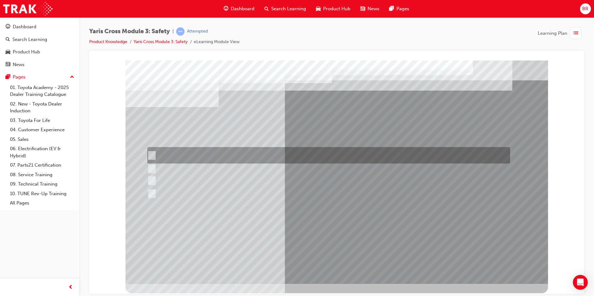
click at [271, 155] on div at bounding box center [327, 155] width 363 height 16
checkbox input "true"
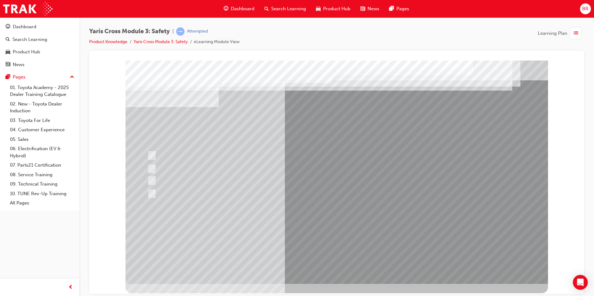
click at [325, 234] on div at bounding box center [336, 172] width 422 height 224
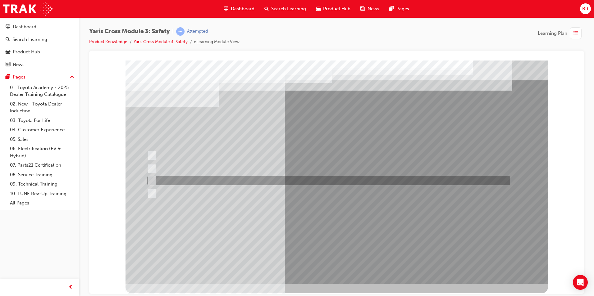
click at [267, 170] on div at bounding box center [327, 168] width 363 height 11
radio input "true"
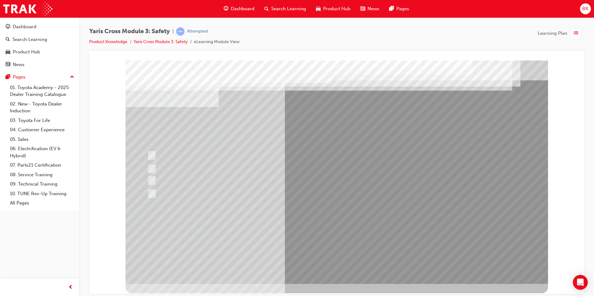
click at [315, 231] on div at bounding box center [336, 172] width 422 height 224
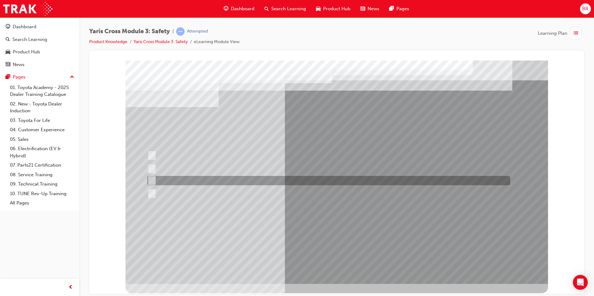
click at [208, 179] on div at bounding box center [327, 180] width 363 height 9
radio input "true"
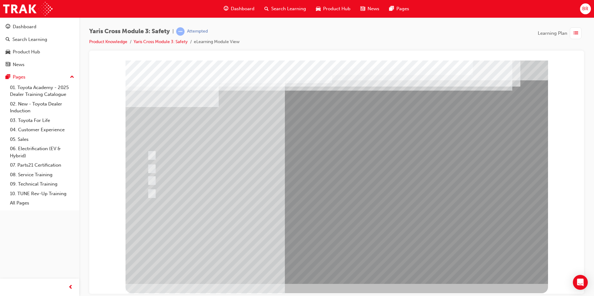
click at [330, 238] on div at bounding box center [336, 172] width 422 height 224
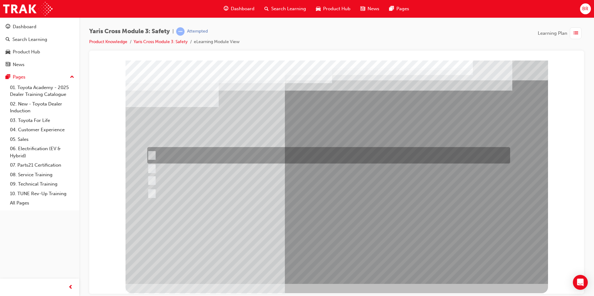
click at [312, 157] on div at bounding box center [327, 155] width 363 height 16
radio input "true"
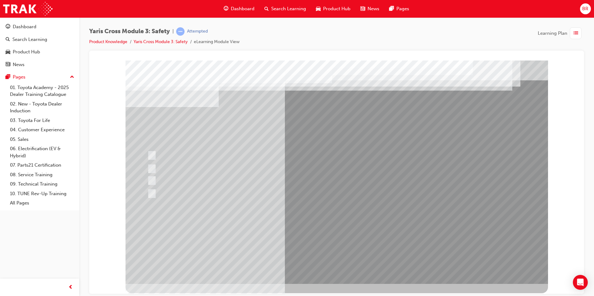
click at [322, 226] on div at bounding box center [336, 172] width 422 height 224
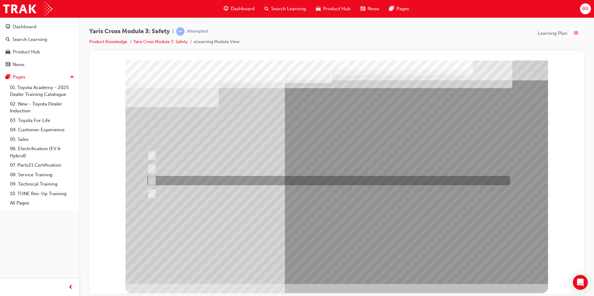
click at [219, 178] on div at bounding box center [327, 180] width 363 height 9
radio input "true"
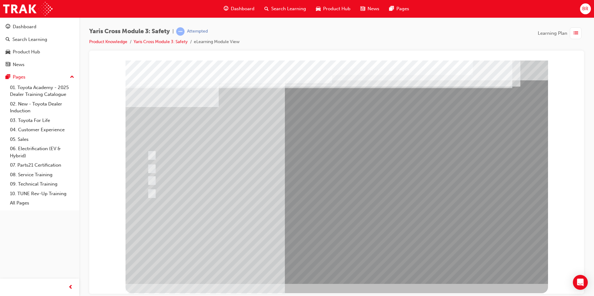
click at [344, 235] on div at bounding box center [336, 172] width 422 height 224
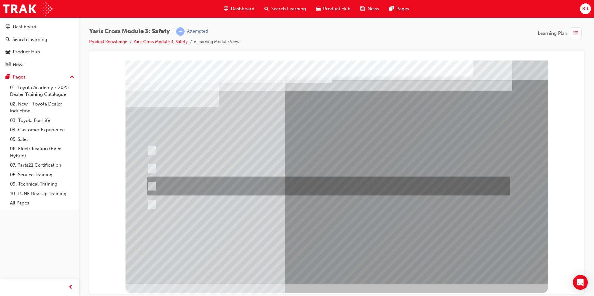
click at [286, 186] on div at bounding box center [327, 186] width 363 height 19
radio input "true"
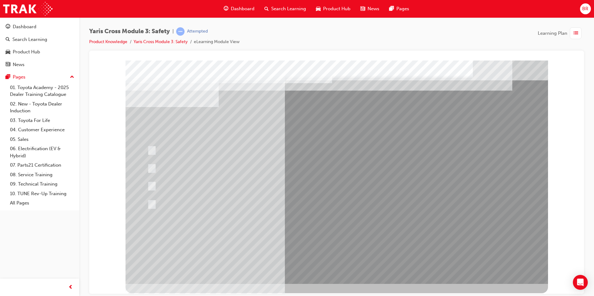
click at [325, 235] on div at bounding box center [336, 172] width 422 height 224
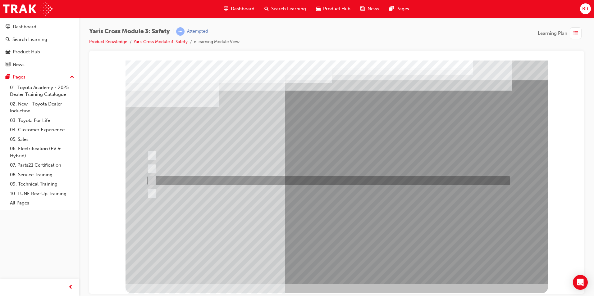
click at [284, 183] on div at bounding box center [327, 180] width 363 height 9
radio input "true"
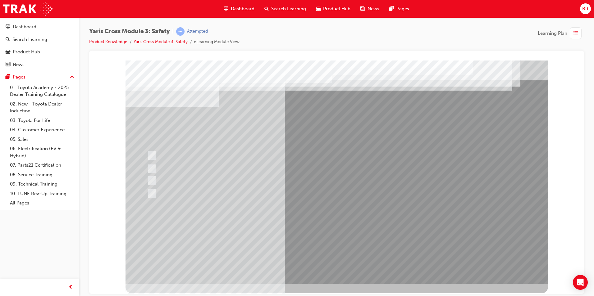
click at [323, 235] on div at bounding box center [336, 172] width 422 height 224
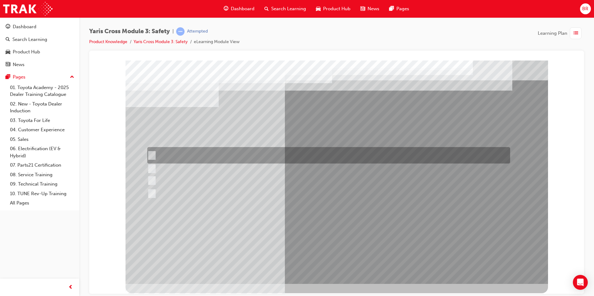
click at [237, 160] on div at bounding box center [327, 155] width 363 height 16
checkbox input "true"
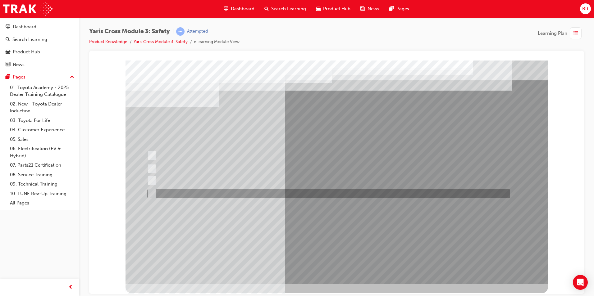
drag, startPoint x: 253, startPoint y: 194, endPoint x: 252, endPoint y: 186, distance: 8.1
click at [253, 194] on div at bounding box center [327, 193] width 363 height 9
checkbox input "true"
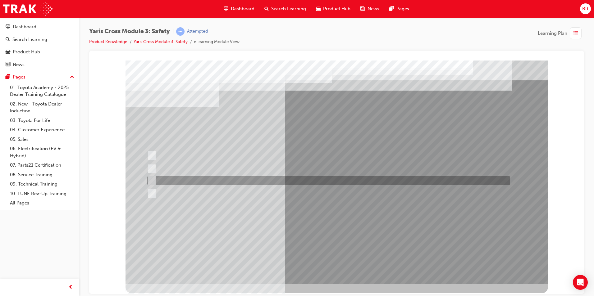
click at [252, 182] on div at bounding box center [327, 180] width 363 height 9
checkbox input "true"
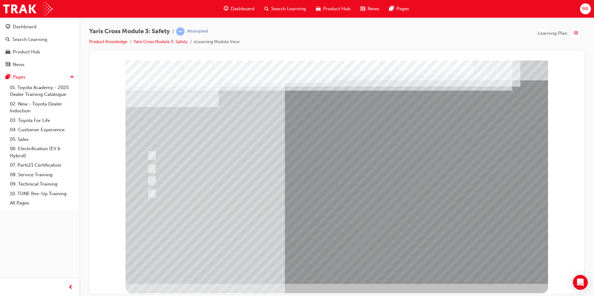
click at [323, 233] on div at bounding box center [336, 172] width 422 height 224
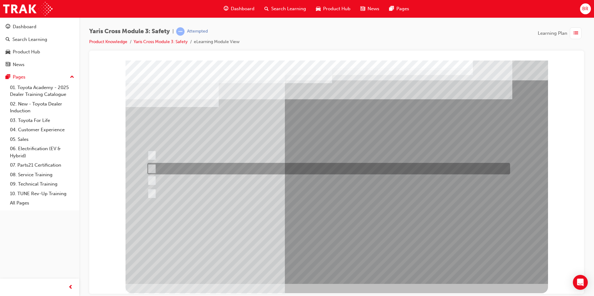
click at [215, 167] on div at bounding box center [327, 168] width 363 height 11
radio input "true"
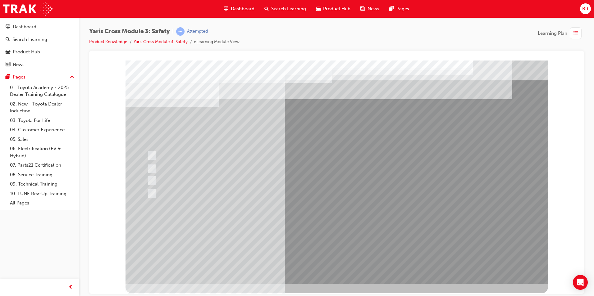
click at [322, 230] on div at bounding box center [336, 172] width 422 height 224
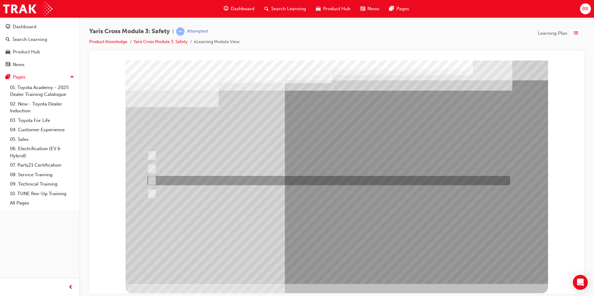
click at [199, 181] on div at bounding box center [327, 180] width 363 height 9
radio input "true"
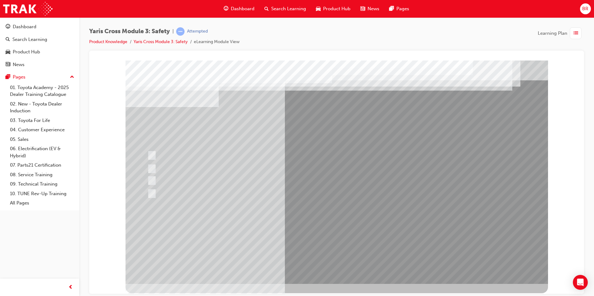
click at [326, 235] on div at bounding box center [336, 172] width 422 height 224
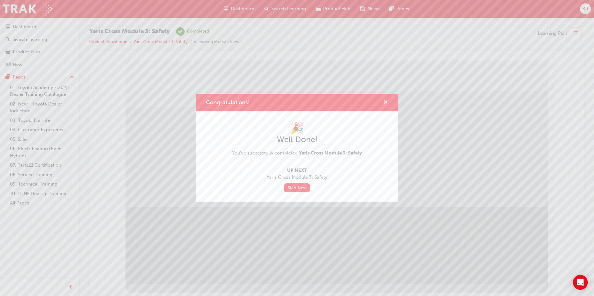
click at [385, 101] on span "cross-icon" at bounding box center [385, 103] width 5 height 6
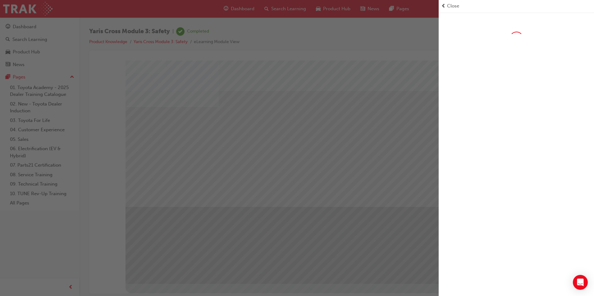
click at [403, 50] on div "button" at bounding box center [219, 148] width 438 height 296
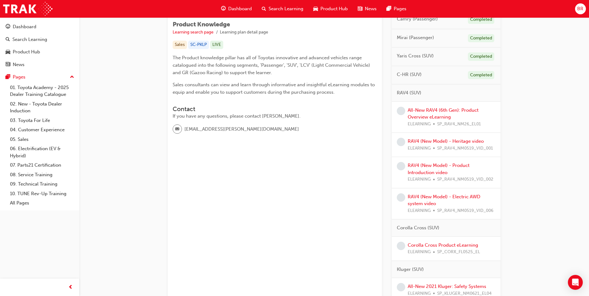
scroll to position [166, 0]
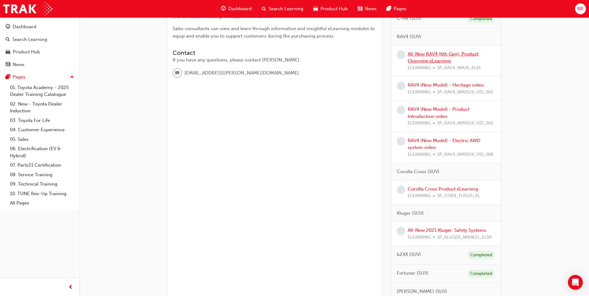
click at [438, 56] on link "All-New RAV4 (6th Gen): Product Overview eLearning" at bounding box center [443, 57] width 71 height 13
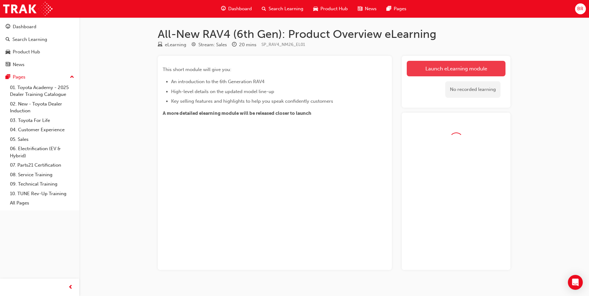
click at [435, 71] on link "Launch eLearning module" at bounding box center [456, 69] width 99 height 16
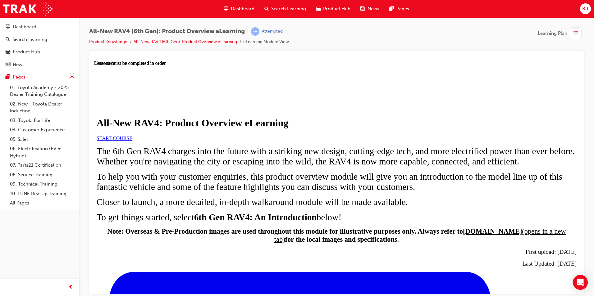
click at [132, 141] on link "START COURSE" at bounding box center [115, 137] width 36 height 5
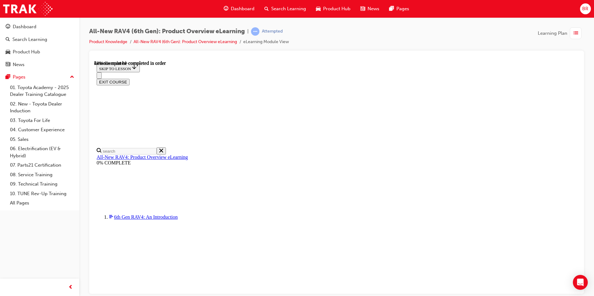
scroll to position [624, 0]
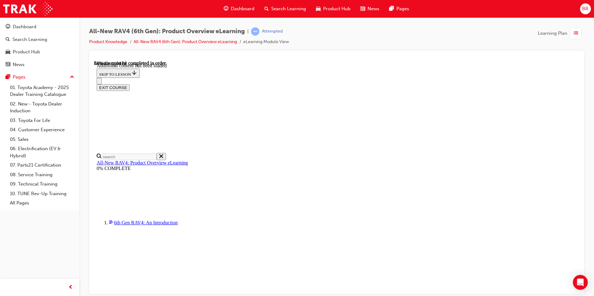
drag, startPoint x: 337, startPoint y: 198, endPoint x: 465, endPoint y: 203, distance: 128.0
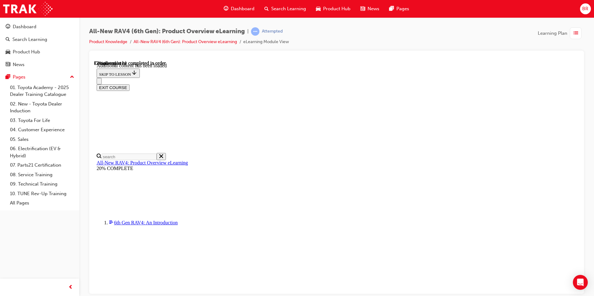
drag, startPoint x: 472, startPoint y: 102, endPoint x: 469, endPoint y: 101, distance: 3.2
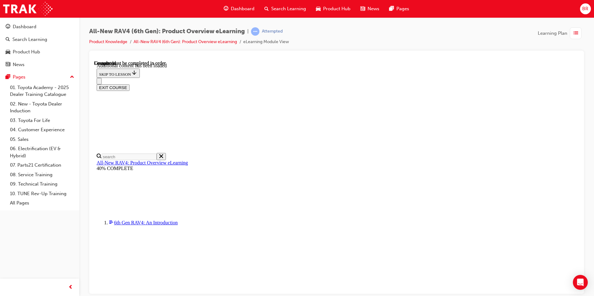
scroll to position [1127, 0]
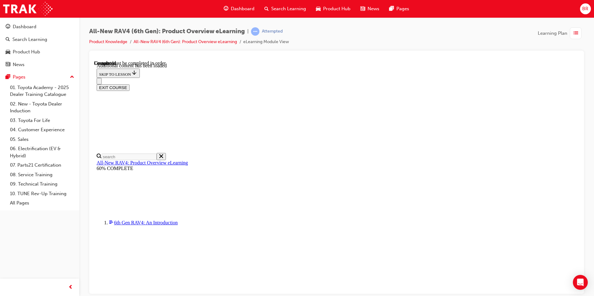
radio input "true"
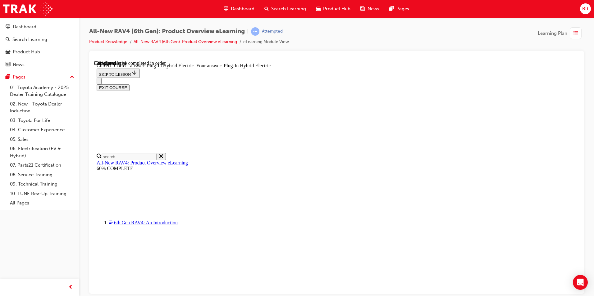
scroll to position [145, 0]
radio input "true"
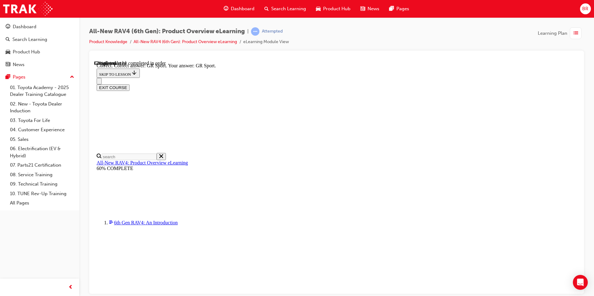
scroll to position [229, 0]
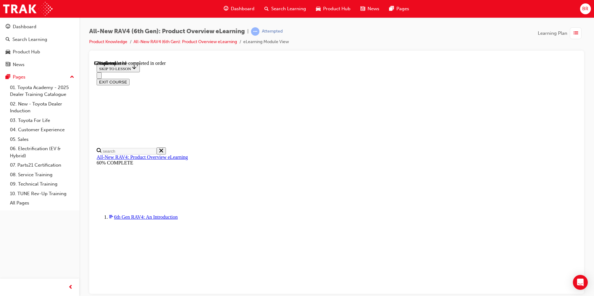
scroll to position [145, 0]
checkbox input "true"
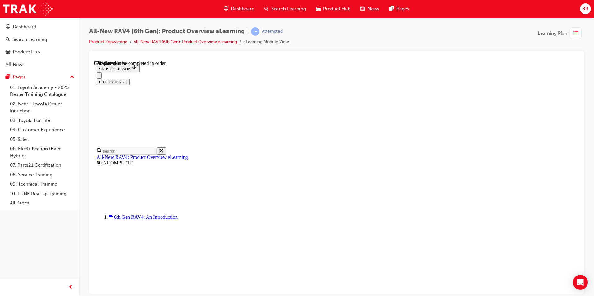
checkbox input "true"
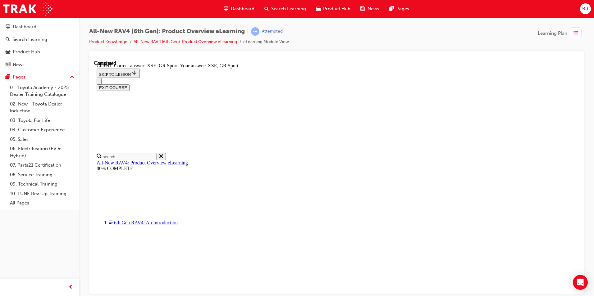
scroll to position [230, 0]
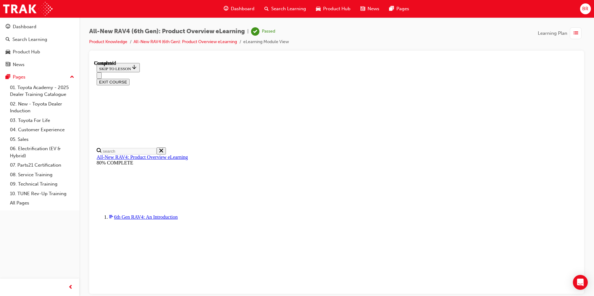
scroll to position [103, 0]
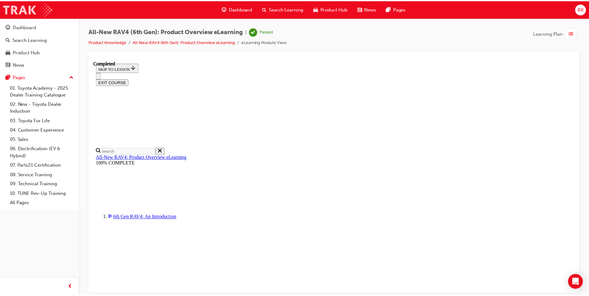
scroll to position [22, 0]
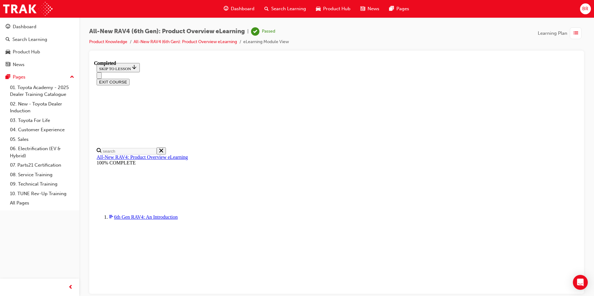
click at [239, 9] on span "Dashboard" at bounding box center [243, 8] width 24 height 7
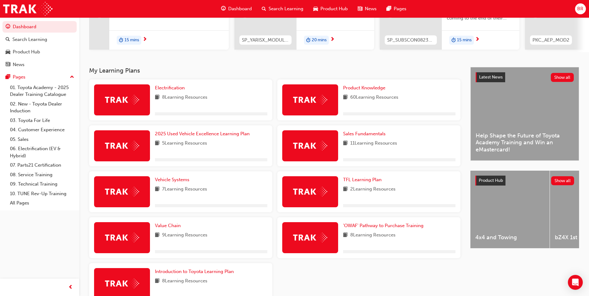
scroll to position [132, 0]
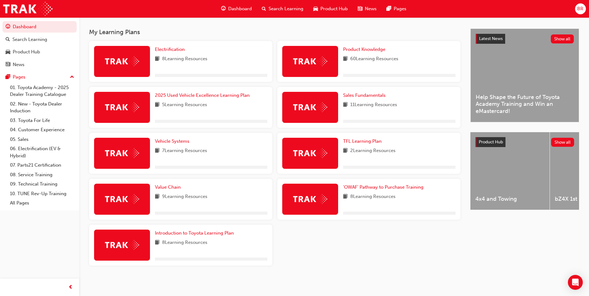
click at [389, 59] on span "60 Learning Resources" at bounding box center [374, 59] width 48 height 8
click at [350, 48] on span "Product Knowledge" at bounding box center [364, 50] width 42 height 6
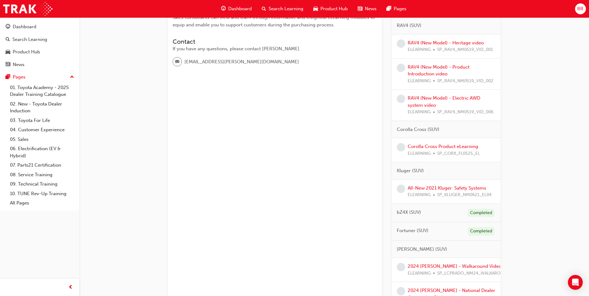
scroll to position [103, 0]
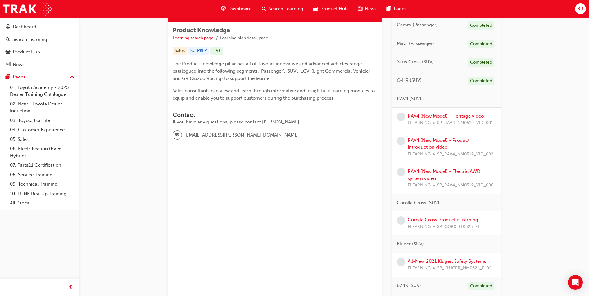
click at [430, 115] on link "RAV4 (New Model) - Heritage video" at bounding box center [446, 116] width 76 height 6
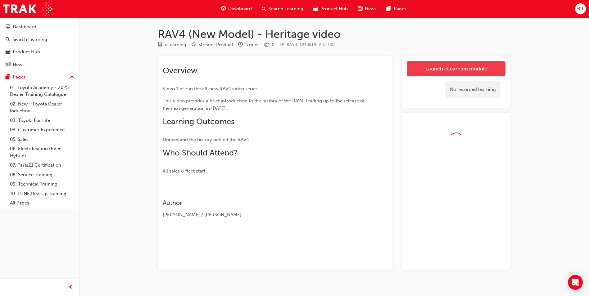
click at [432, 68] on link "Launch eLearning module" at bounding box center [456, 69] width 99 height 16
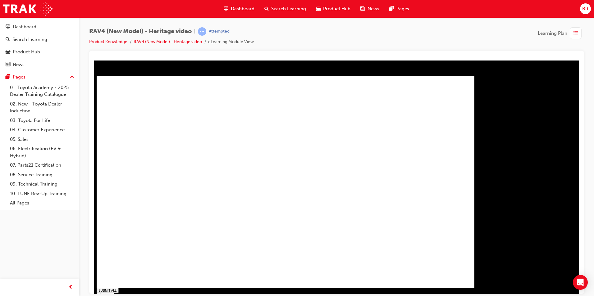
click at [300, 26] on div "RAV4 (New Model) - Heritage video | Attempted Product Knowledge RAV4 (New Model…" at bounding box center [336, 148] width 515 height 263
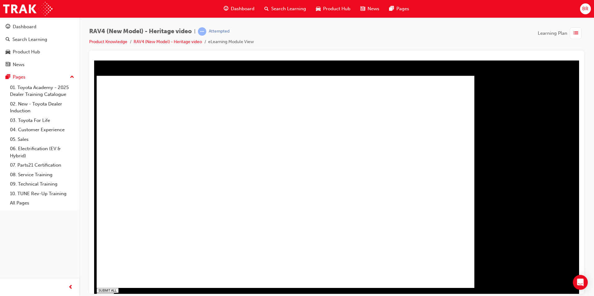
type input "0.99"
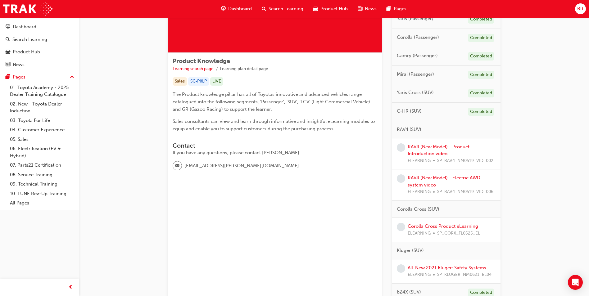
scroll to position [83, 0]
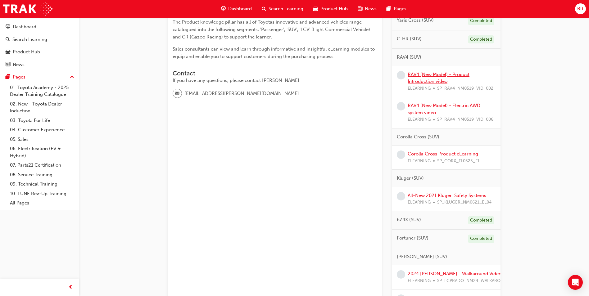
click at [422, 79] on link "RAV4 (New Model) - Product Introduction video" at bounding box center [439, 78] width 62 height 13
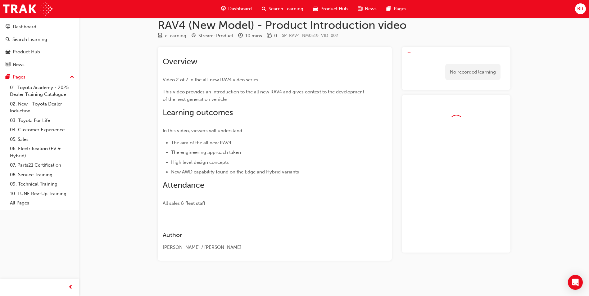
scroll to position [9, 0]
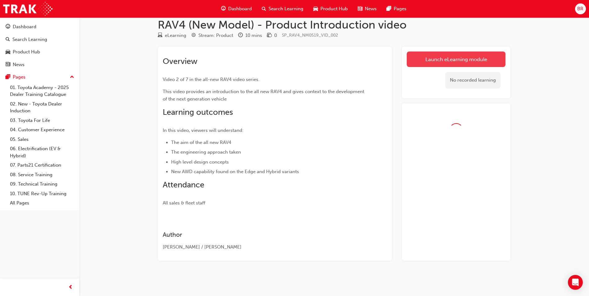
click at [433, 59] on link "Launch eLearning module" at bounding box center [456, 60] width 99 height 16
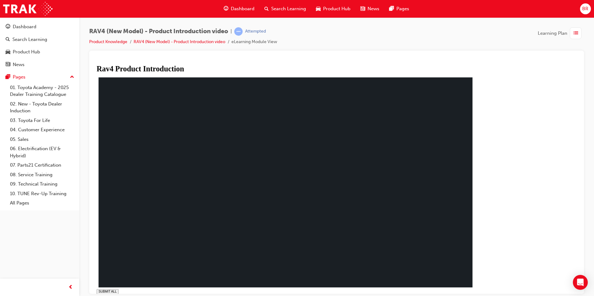
click at [479, 284] on div "SUBMIT ALL volume pause replay PREV NEXT SUBMIT FINISH" at bounding box center [288, 201] width 382 height 250
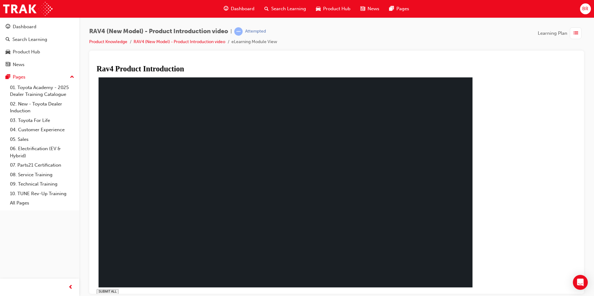
type input "0.14"
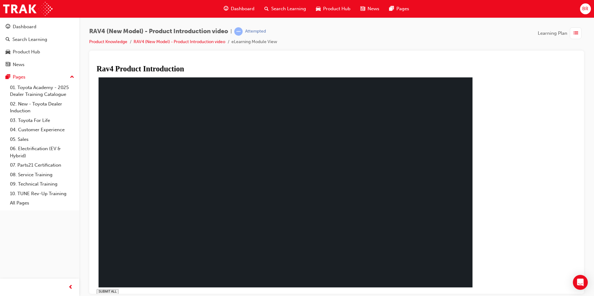
click at [209, 227] on rect at bounding box center [285, 182] width 374 height 210
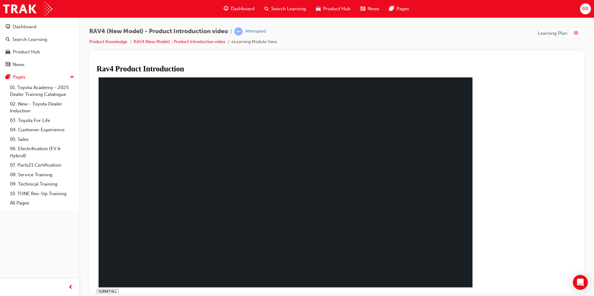
drag, startPoint x: 454, startPoint y: 255, endPoint x: 447, endPoint y: 252, distance: 7.9
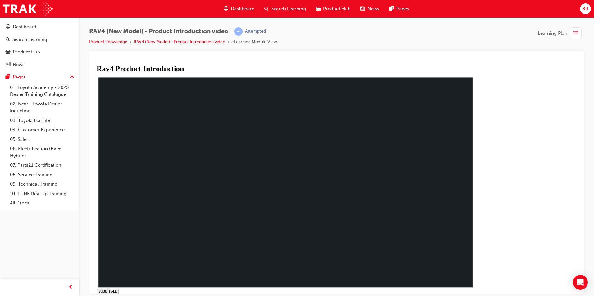
click at [221, 213] on rect at bounding box center [285, 182] width 374 height 210
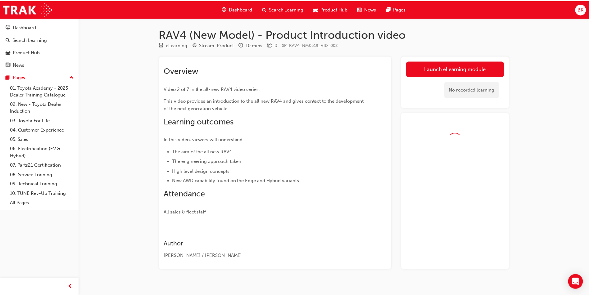
scroll to position [9, 0]
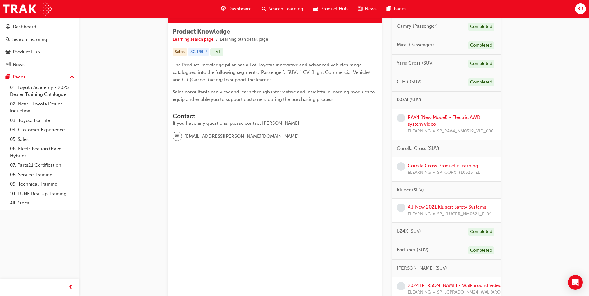
scroll to position [166, 0]
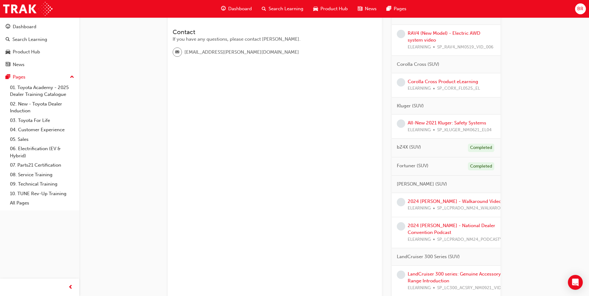
click at [423, 57] on div "Corolla Cross (SUV)" at bounding box center [446, 64] width 109 height 17
click at [420, 39] on link "RAV4 (New Model) - Electric AWD system video" at bounding box center [444, 36] width 73 height 13
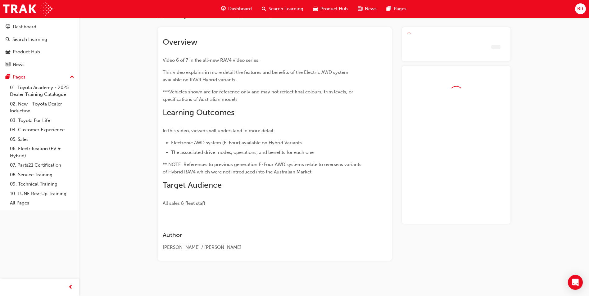
scroll to position [29, 0]
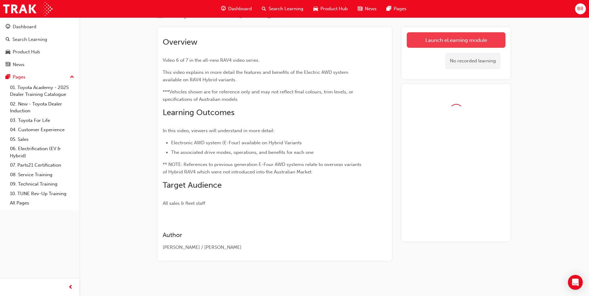
click at [442, 44] on link "Launch eLearning module" at bounding box center [456, 40] width 99 height 16
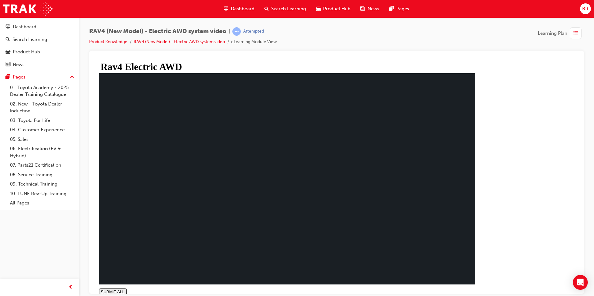
type input "1"
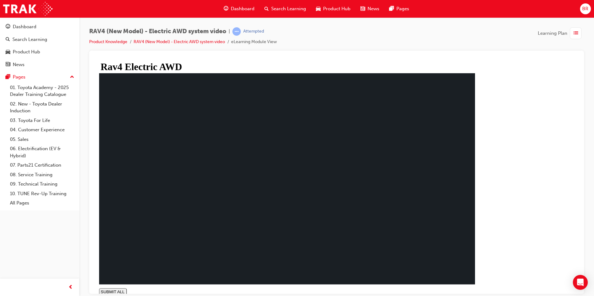
drag, startPoint x: 313, startPoint y: 176, endPoint x: 315, endPoint y: 179, distance: 4.0
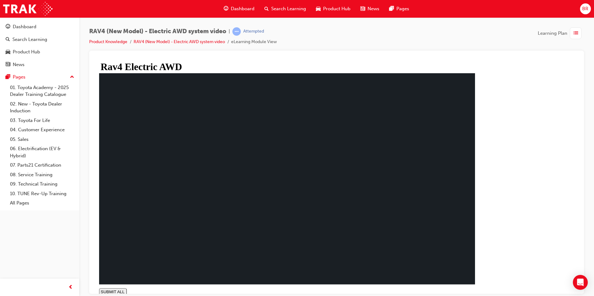
drag, startPoint x: 222, startPoint y: 193, endPoint x: 226, endPoint y: 202, distance: 9.3
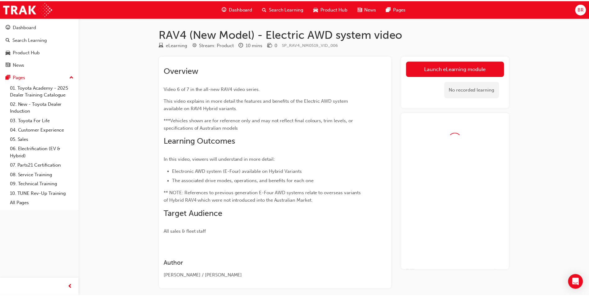
scroll to position [29, 0]
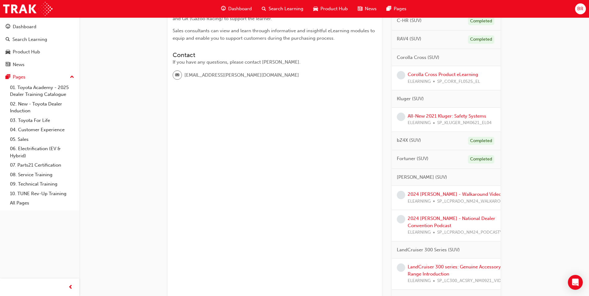
scroll to position [21, 0]
